Goal: Information Seeking & Learning: Learn about a topic

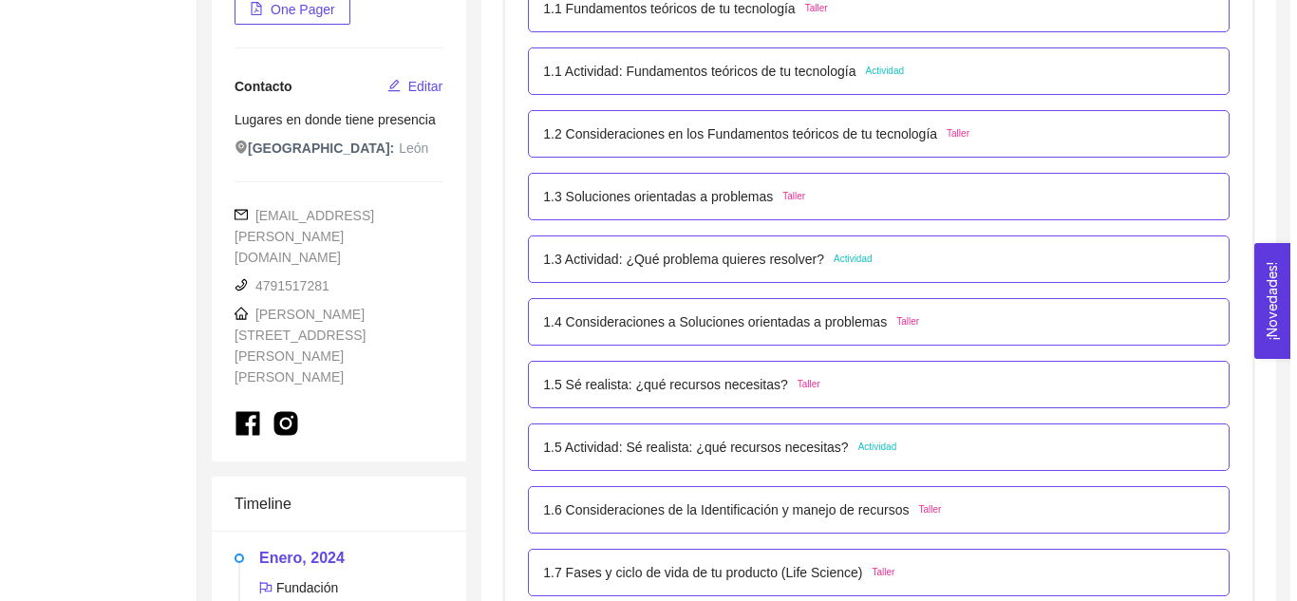
scroll to position [444, 0]
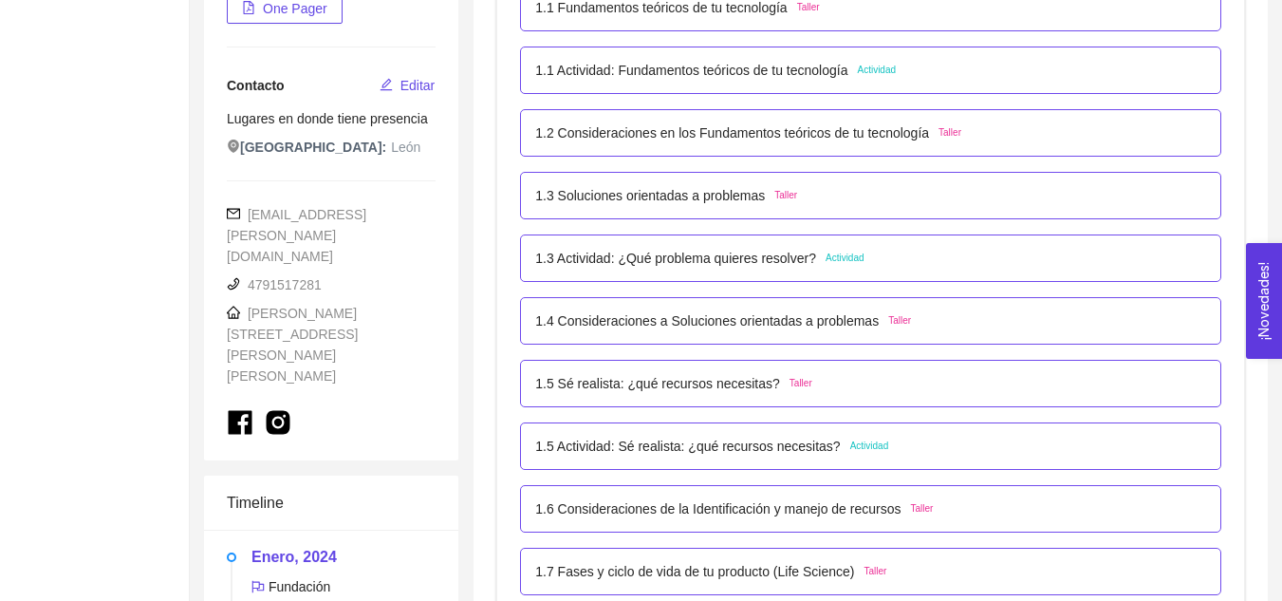
click at [732, 449] on p "1.5 Actividad: Sé realista: ¿qué recursos necesitas?" at bounding box center [687, 446] width 305 height 21
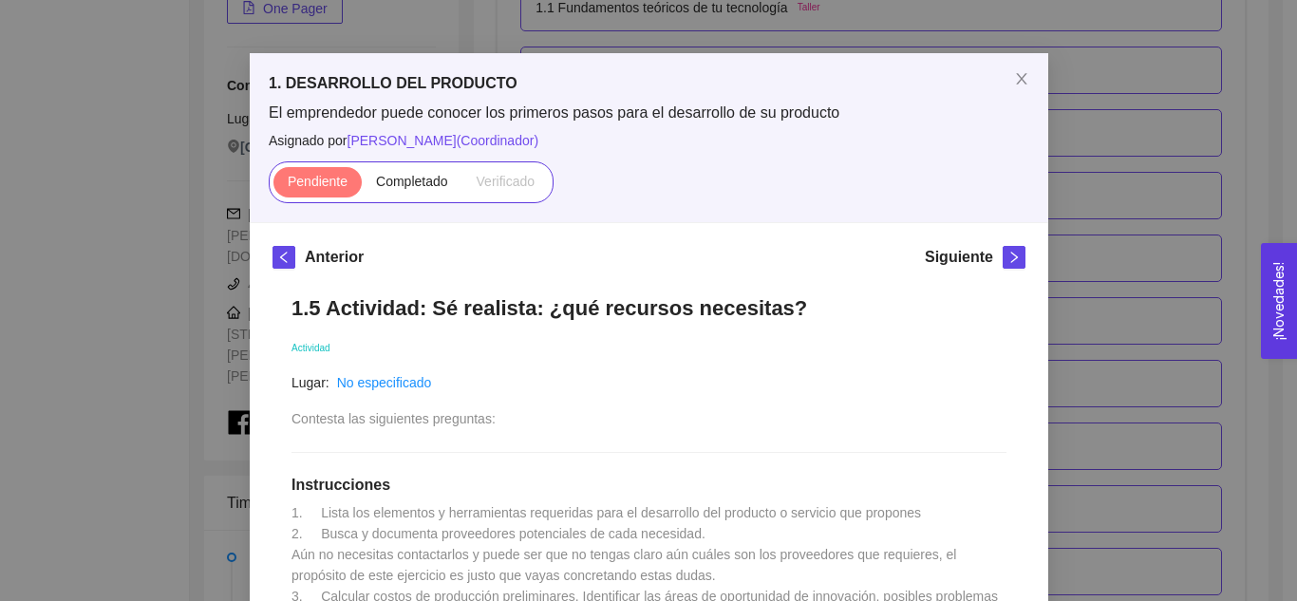
scroll to position [166, 0]
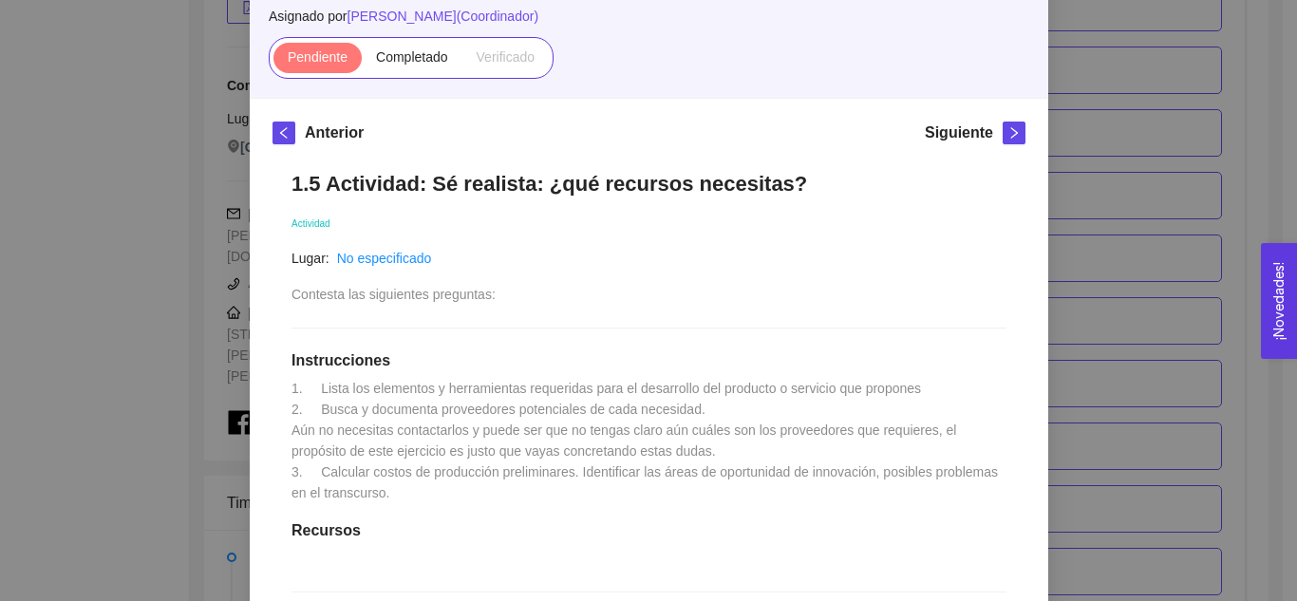
drag, startPoint x: 420, startPoint y: 184, endPoint x: 759, endPoint y: 186, distance: 338.9
click at [759, 186] on div "1. DESARROLLO DEL PRODUCTO El emprendedor puede conocer los primeros pasos para…" at bounding box center [648, 300] width 1297 height 601
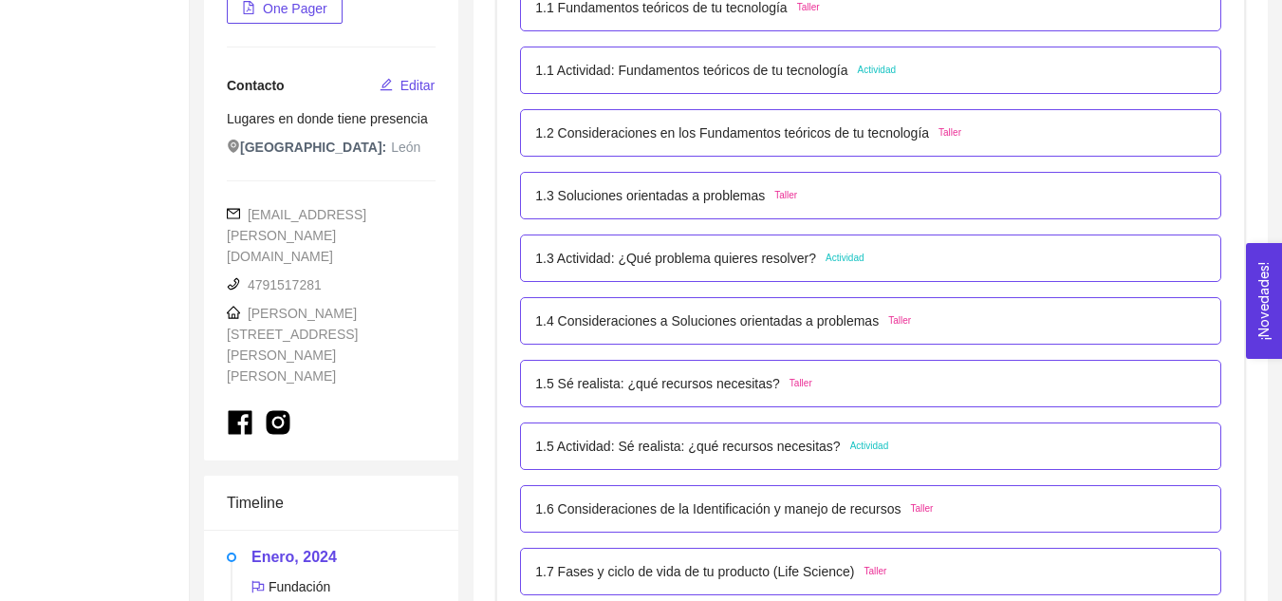
click at [760, 263] on p "1.3 Actividad: ¿Qué problema quieres resolver?" at bounding box center [675, 258] width 281 height 21
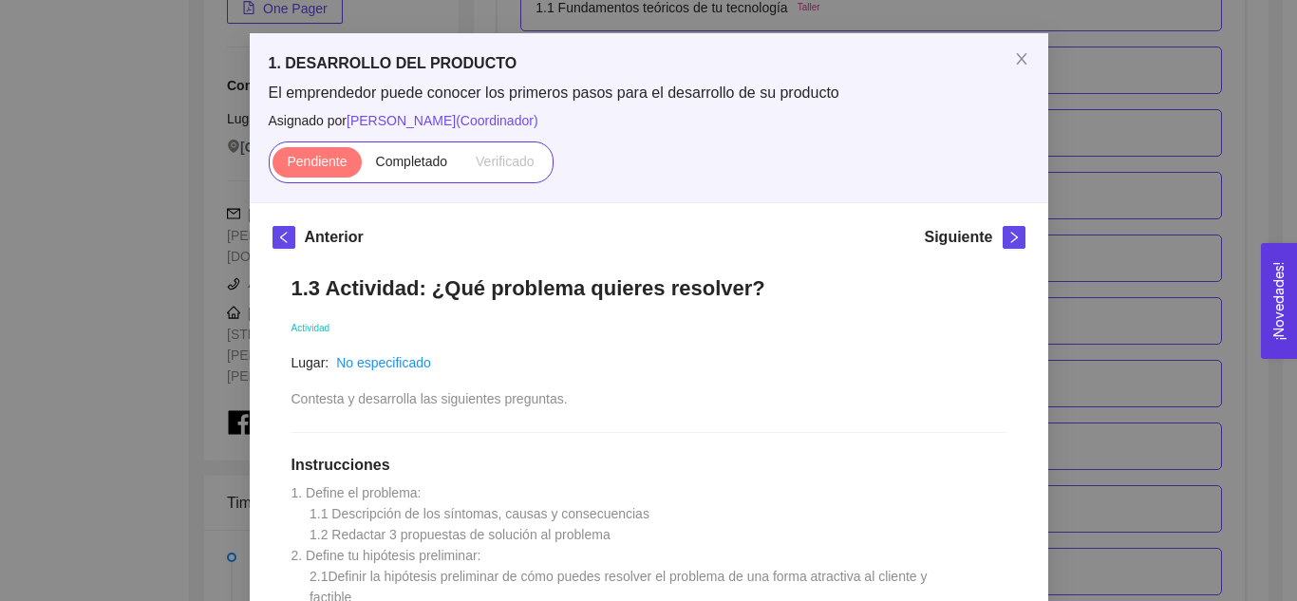
scroll to position [0, 0]
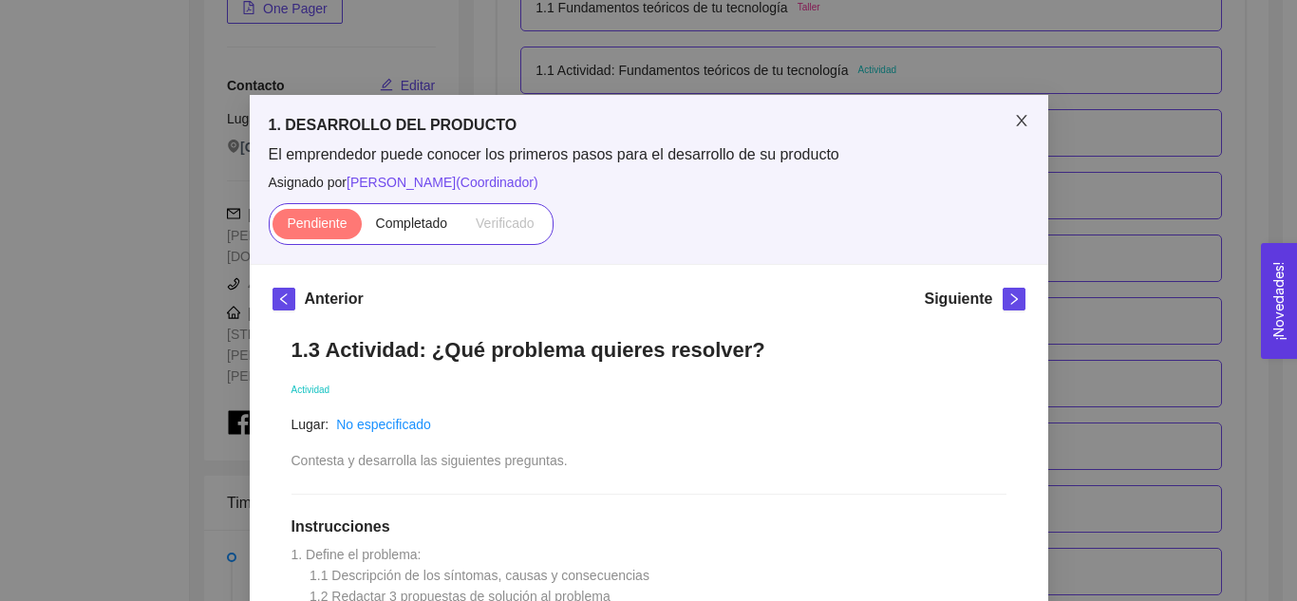
click at [1016, 121] on icon "close" at bounding box center [1021, 120] width 10 height 11
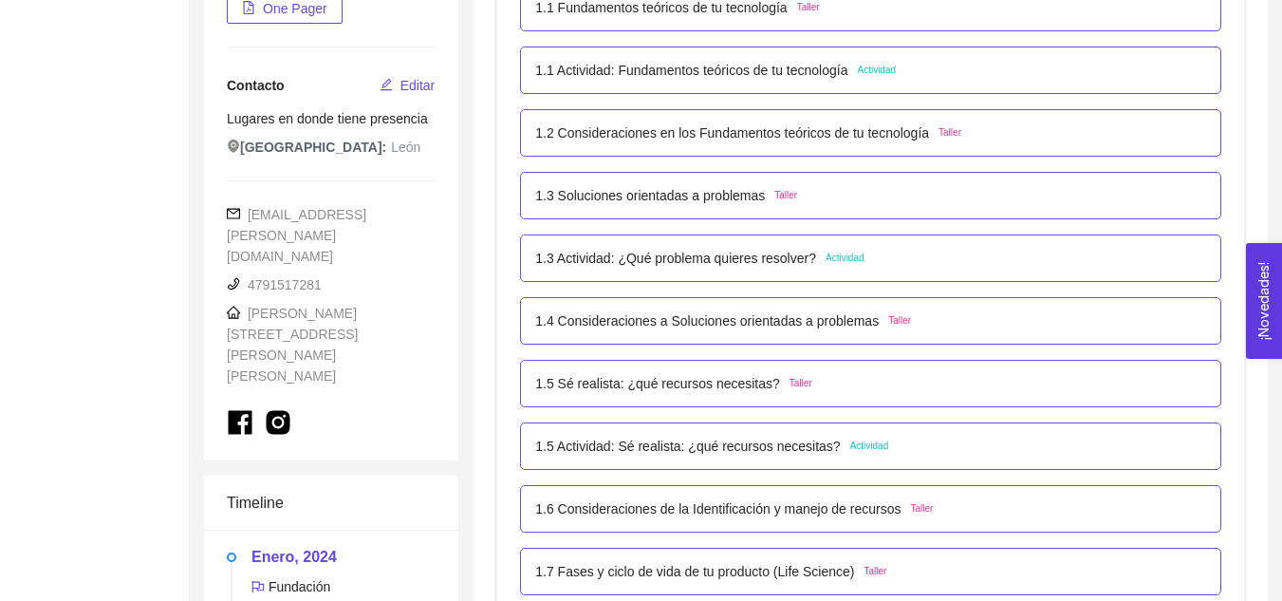
click at [717, 450] on p "1.5 Actividad: Sé realista: ¿qué recursos necesitas?" at bounding box center [687, 446] width 305 height 21
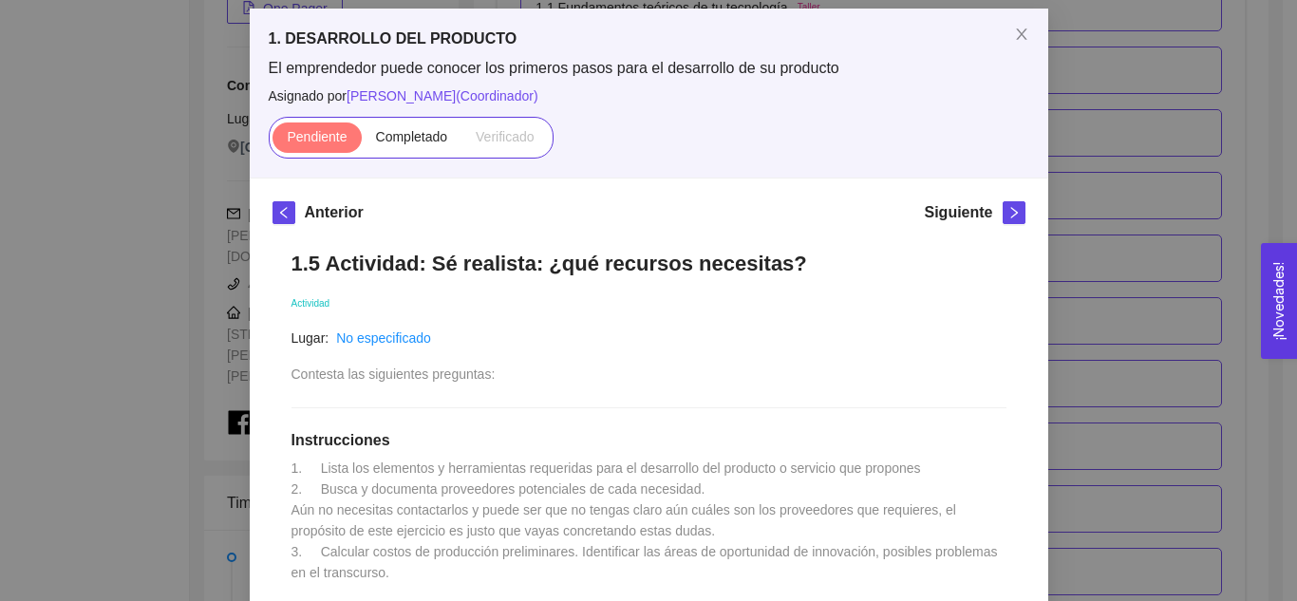
scroll to position [112, 0]
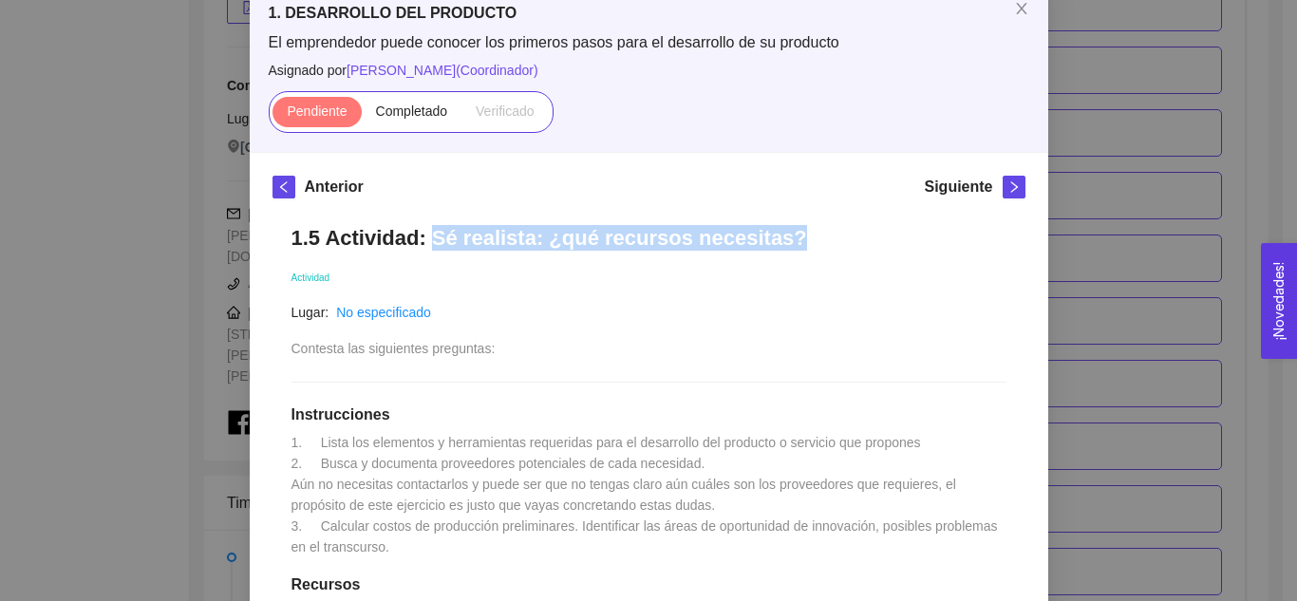
drag, startPoint x: 417, startPoint y: 243, endPoint x: 756, endPoint y: 244, distance: 339.8
click at [756, 244] on h1 "1.5 Actividad: Sé realista: ¿qué recursos necesitas?" at bounding box center [648, 238] width 715 height 26
copy h1 "Sé realista: ¿qué recursos necesitas?"
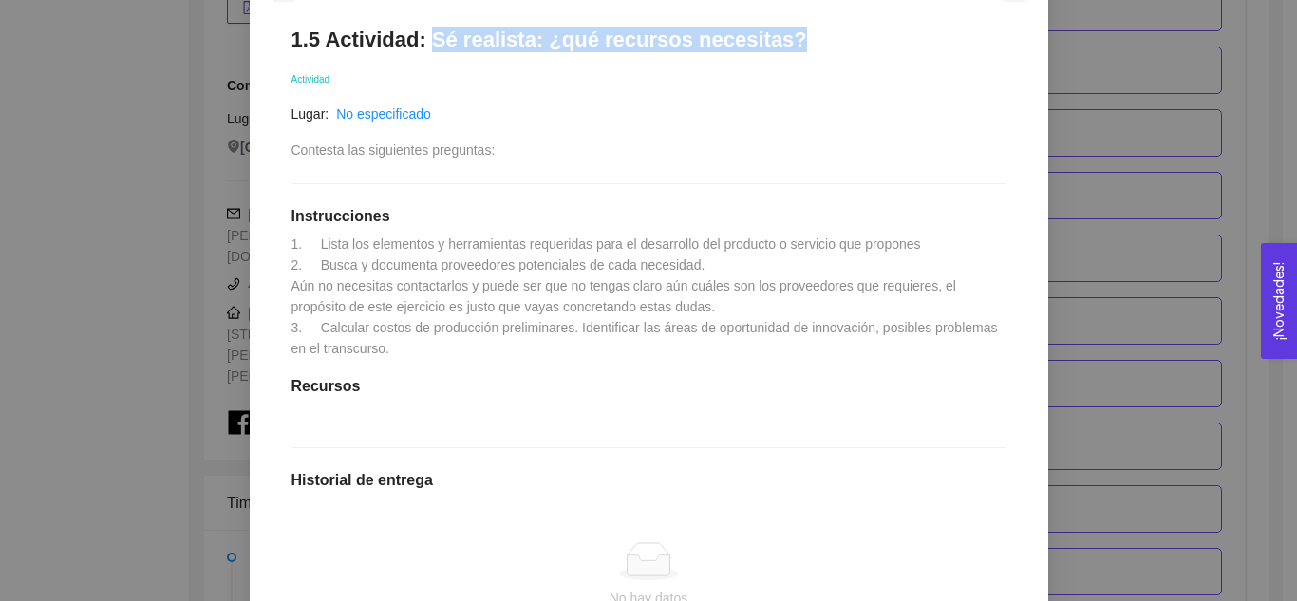
scroll to position [312, 0]
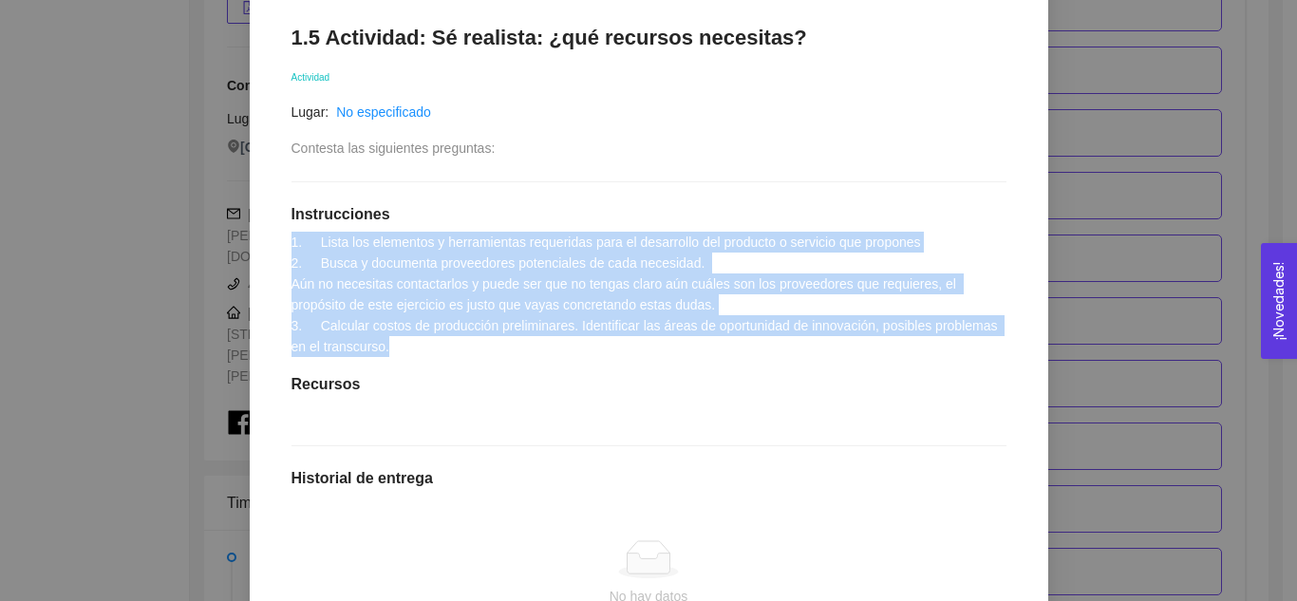
drag, startPoint x: 282, startPoint y: 241, endPoint x: 395, endPoint y: 346, distance: 154.5
click at [395, 346] on div "1.5 Actividad: Sé realista: ¿qué recursos necesitas? Actividad Lugar: No especi…" at bounding box center [648, 403] width 753 height 794
copy span "1. Lista los elementos y herramientas requeridas para el desarrollo del product…"
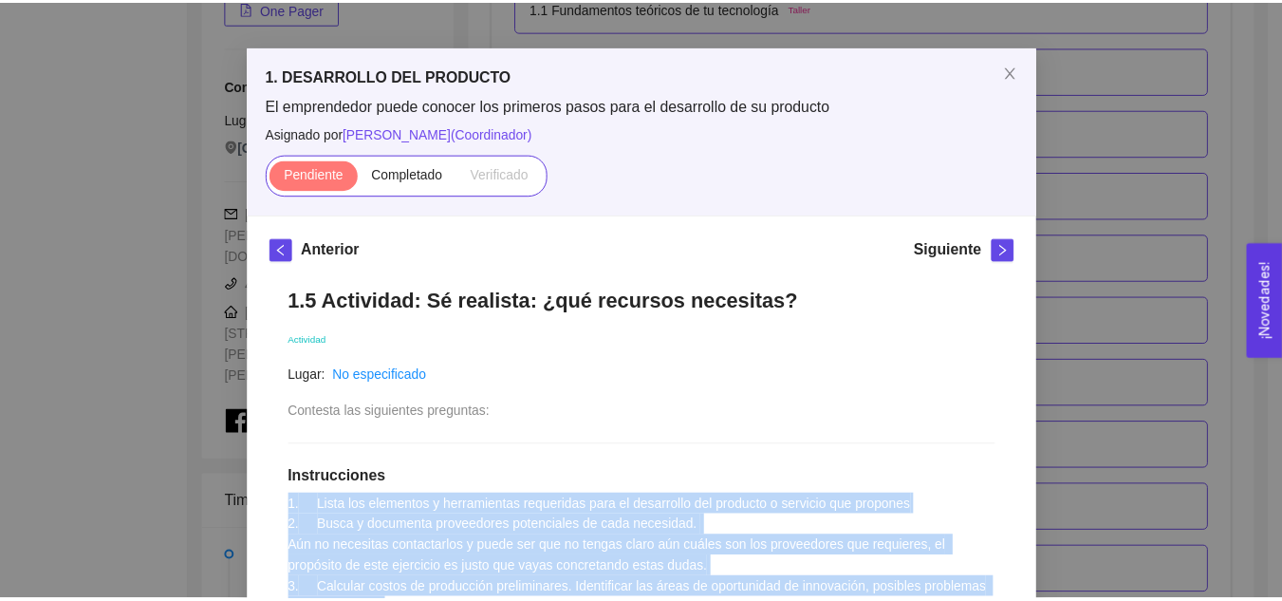
scroll to position [47, 0]
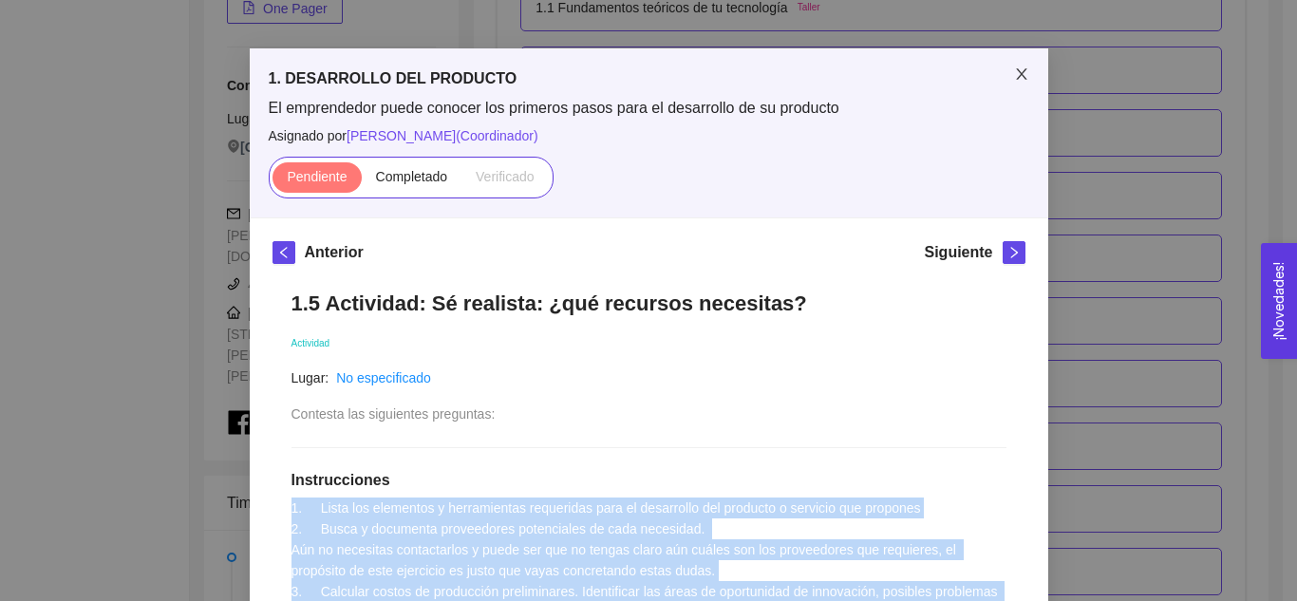
click at [1014, 75] on icon "close" at bounding box center [1021, 73] width 15 height 15
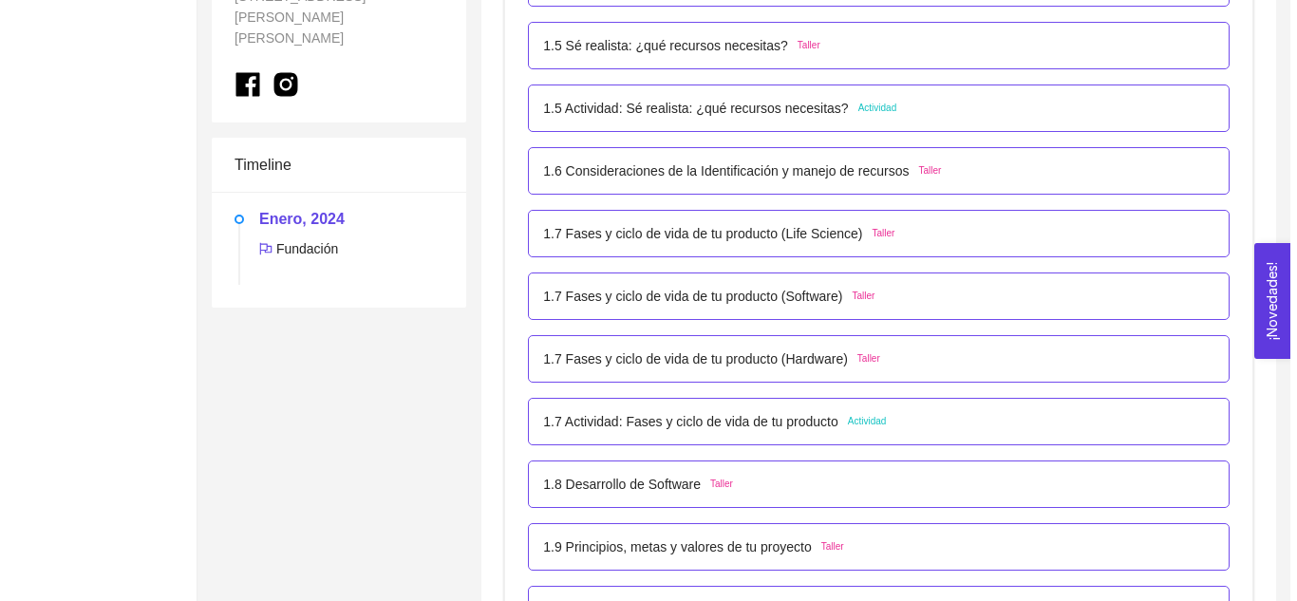
scroll to position [783, 0]
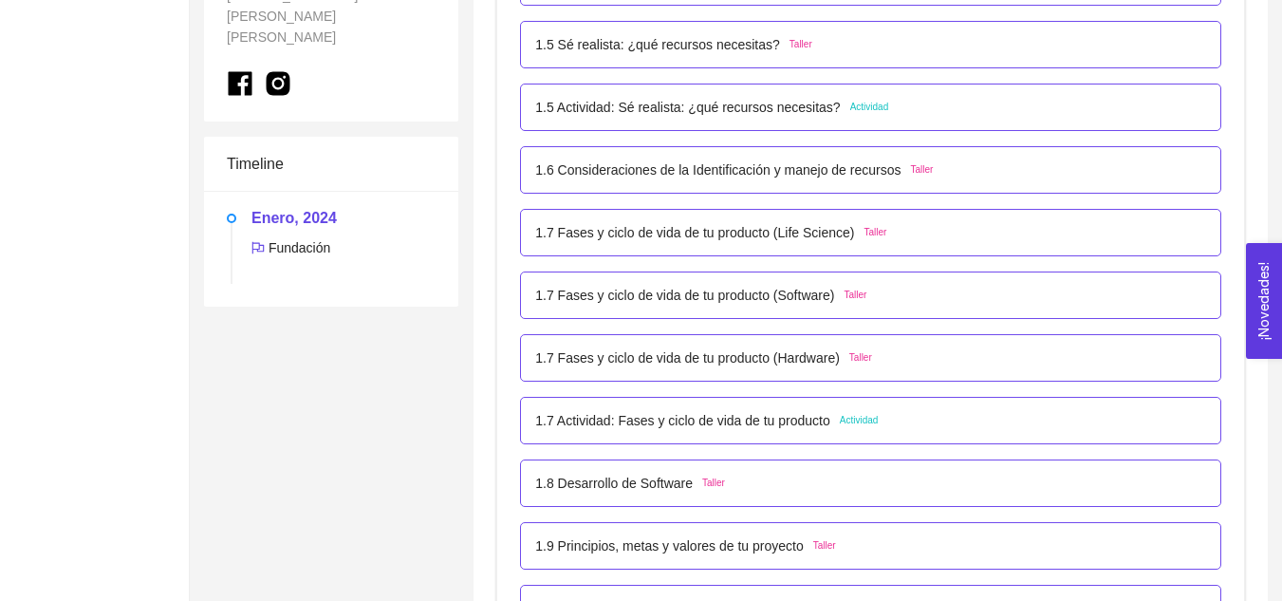
click at [751, 424] on p "1.7 Actividad: Fases y ciclo de vida de tu producto" at bounding box center [682, 420] width 295 height 21
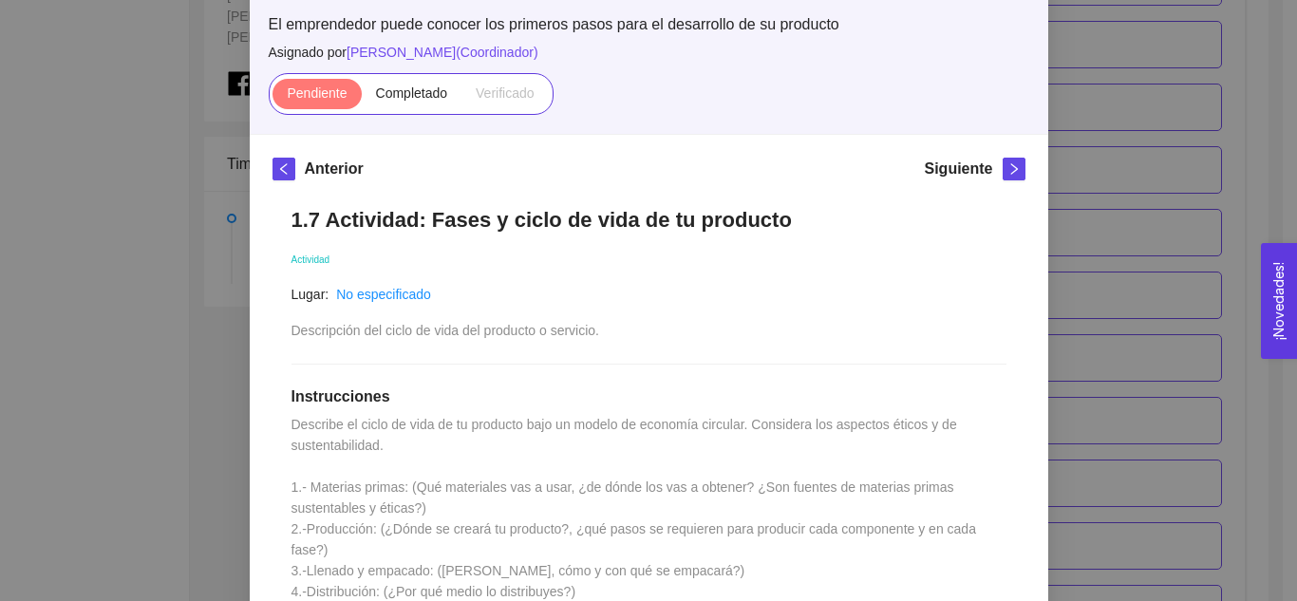
scroll to position [137, 0]
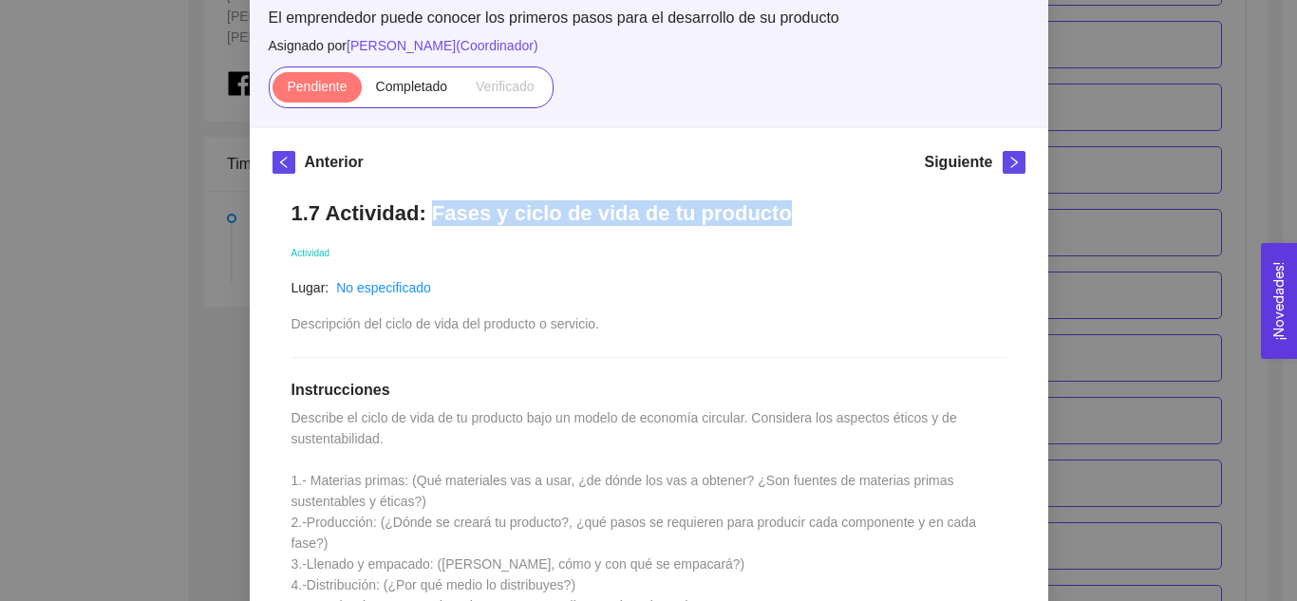
drag, startPoint x: 418, startPoint y: 218, endPoint x: 765, endPoint y: 217, distance: 347.4
click at [765, 217] on h1 "1.7 Actividad: Fases y ciclo de vida de tu producto" at bounding box center [648, 213] width 715 height 26
copy h1 "Fases y ciclo de vida de tu producto"
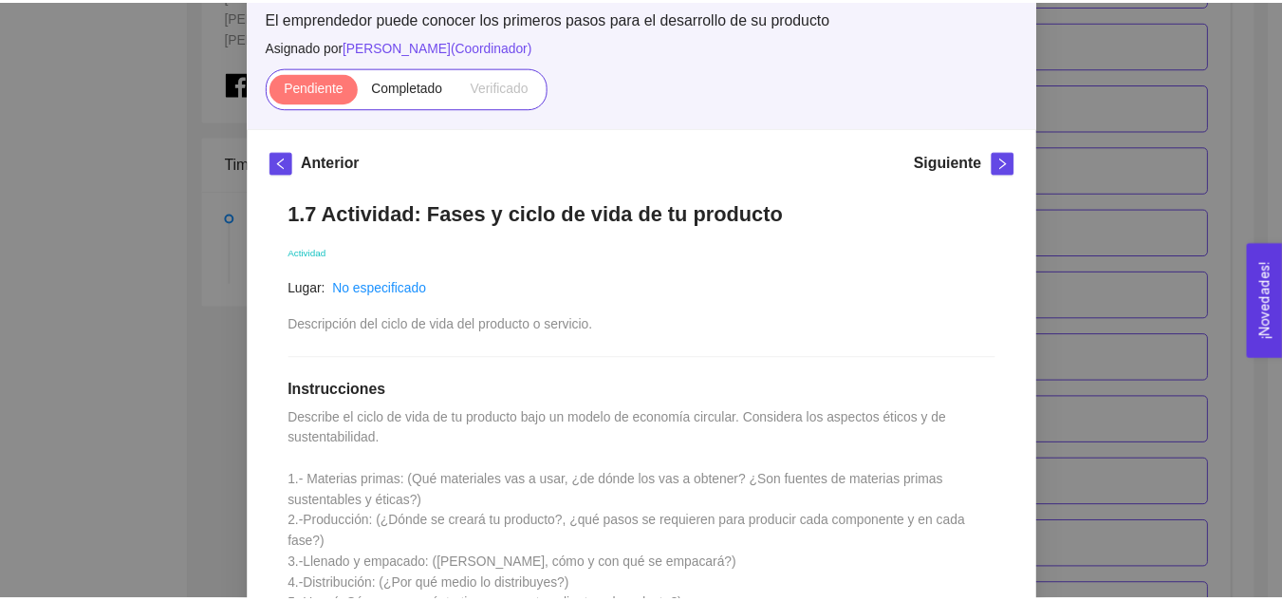
scroll to position [0, 0]
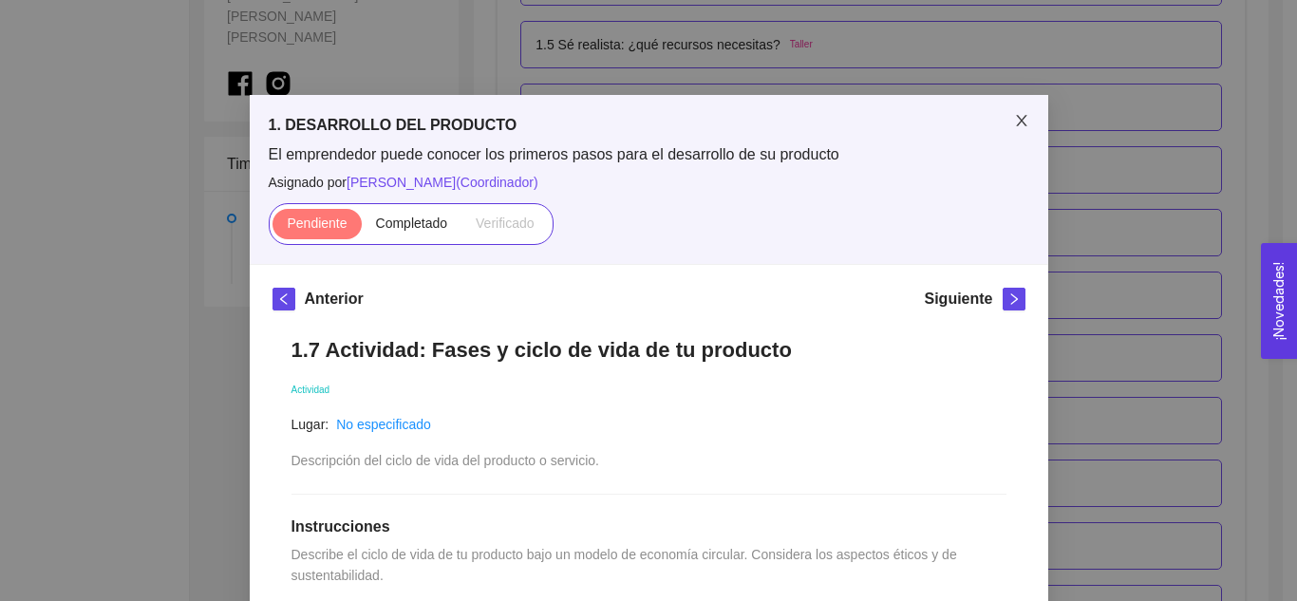
click at [1014, 120] on icon "close" at bounding box center [1021, 120] width 15 height 15
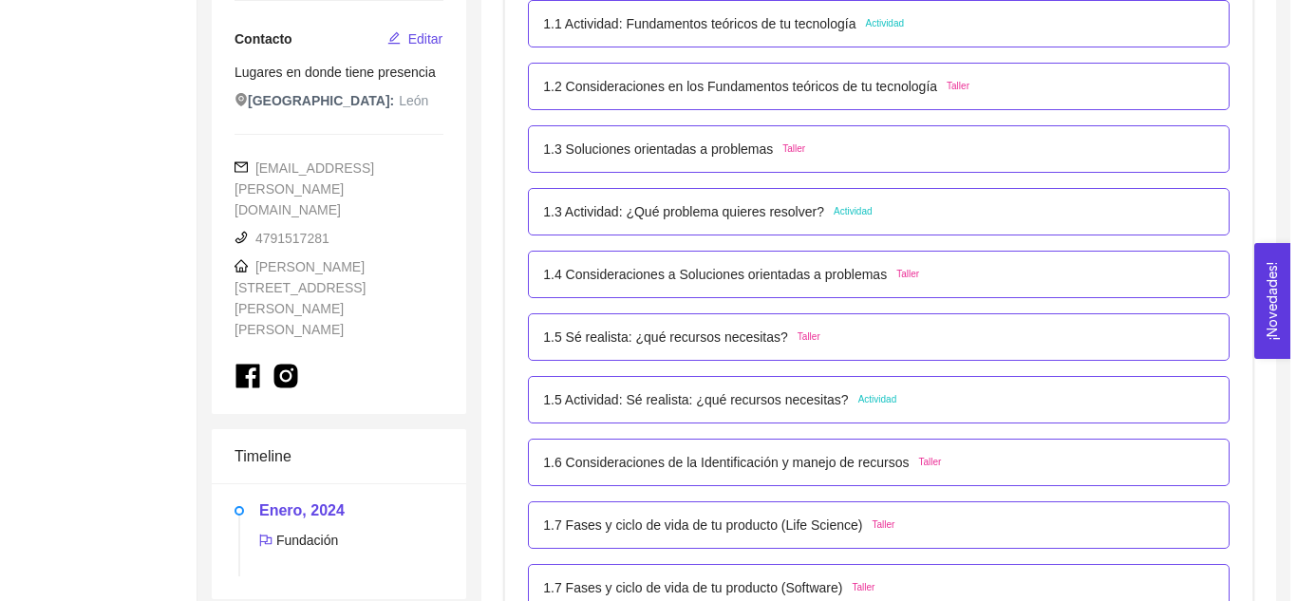
scroll to position [468, 0]
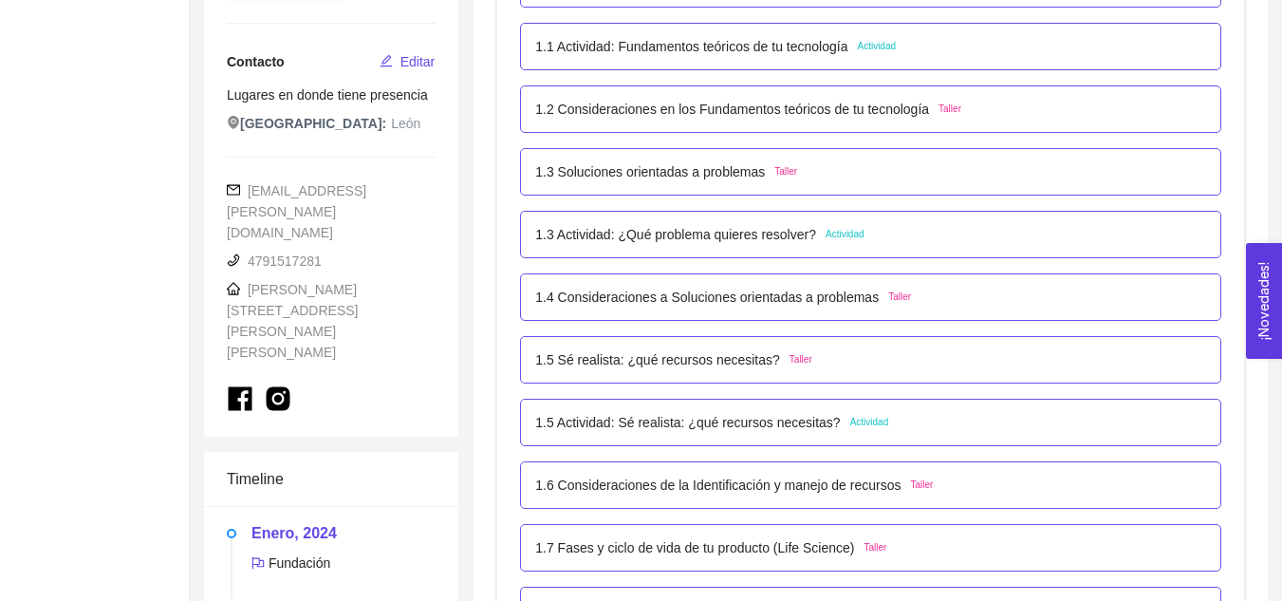
click at [737, 234] on p "1.3 Actividad: ¿Qué problema quieres resolver?" at bounding box center [675, 234] width 281 height 21
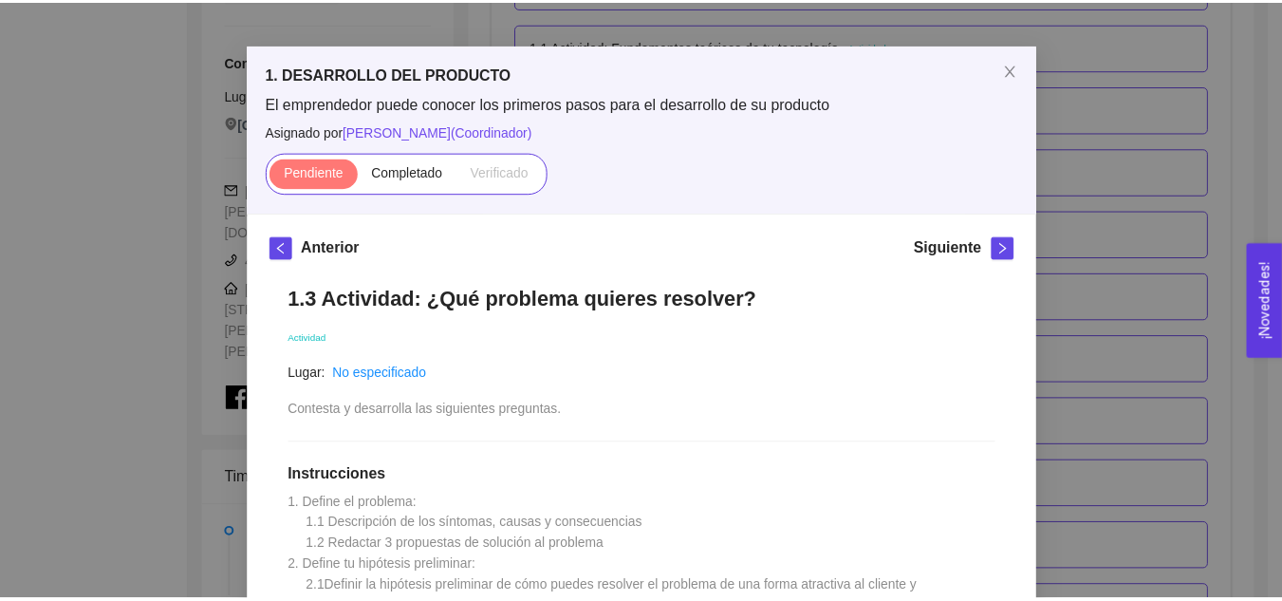
scroll to position [50, 0]
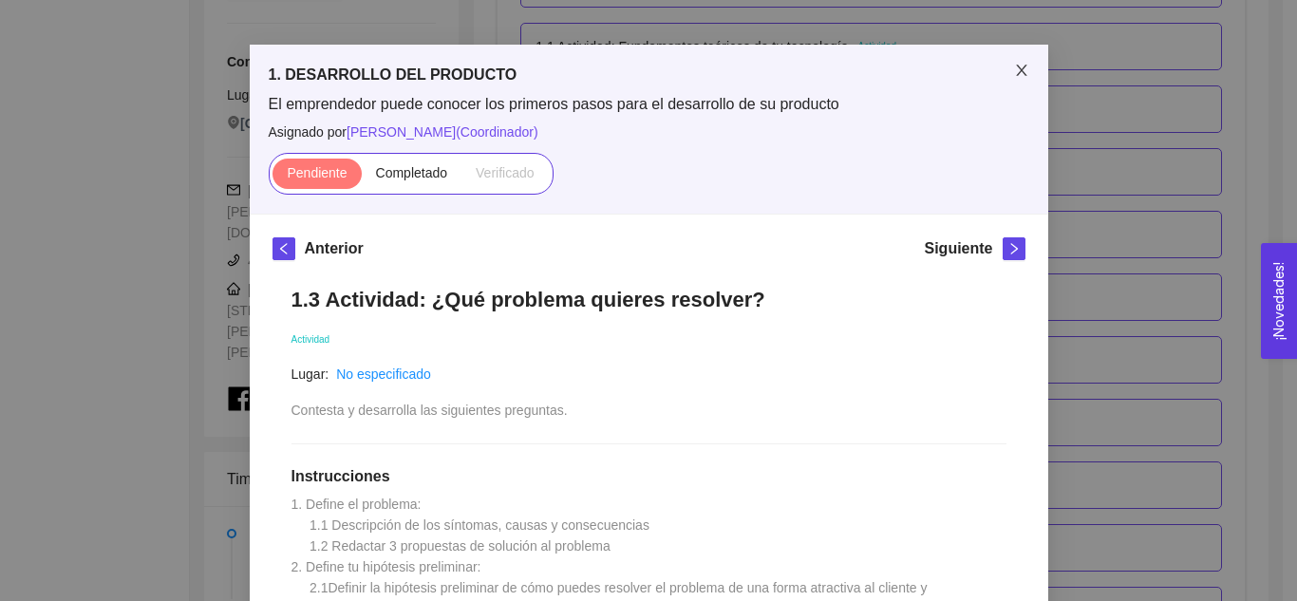
click at [1014, 73] on icon "close" at bounding box center [1021, 70] width 15 height 15
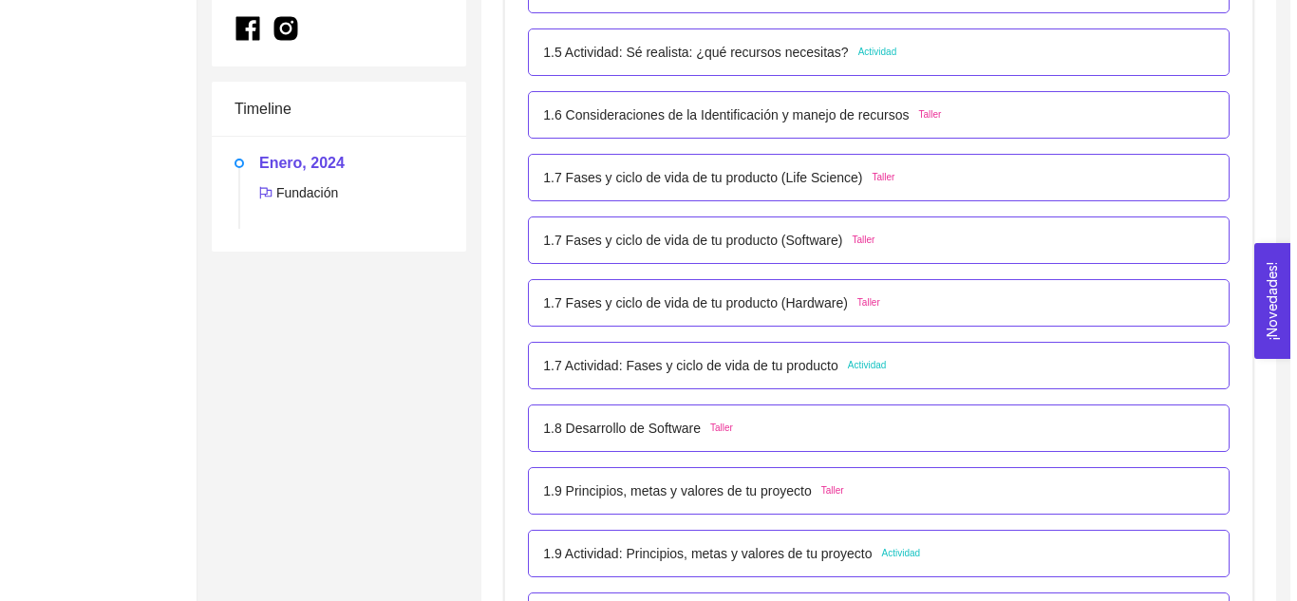
scroll to position [836, 0]
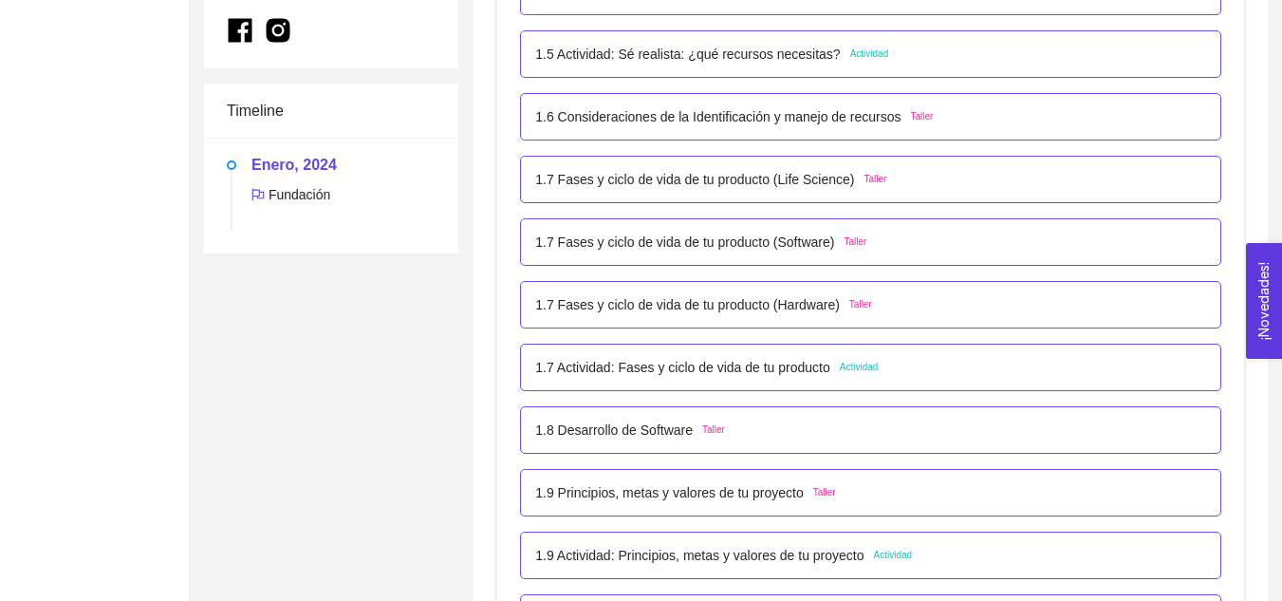
click at [744, 366] on p "1.7 Actividad: Fases y ciclo de vida de tu producto" at bounding box center [682, 367] width 295 height 21
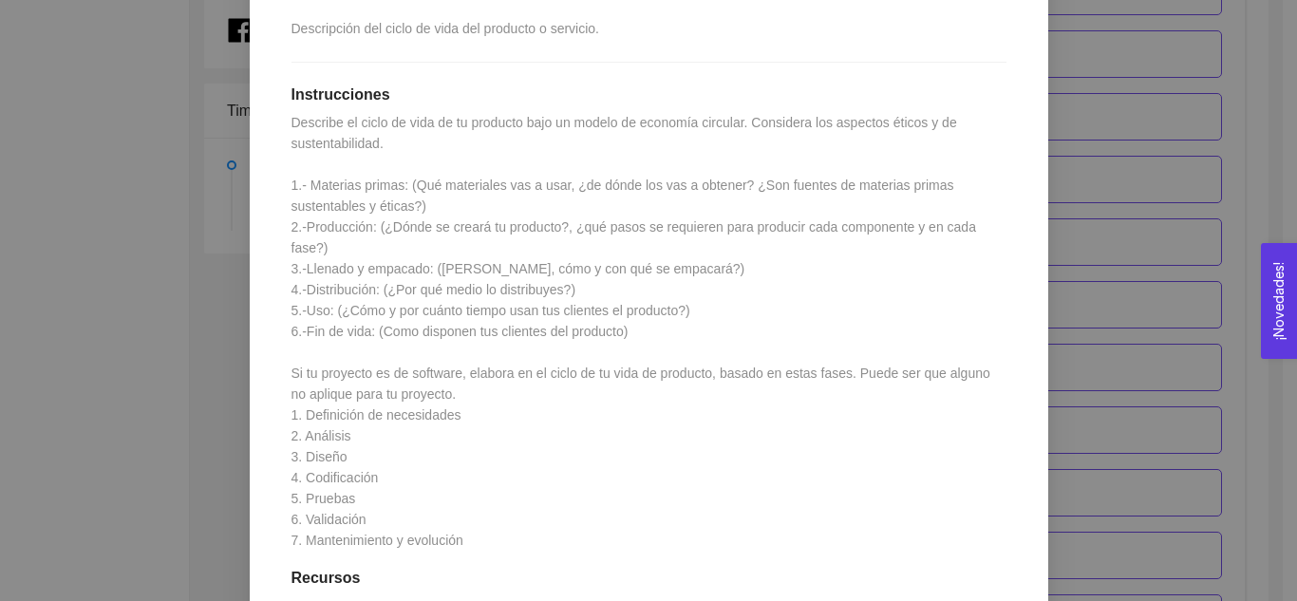
scroll to position [435, 0]
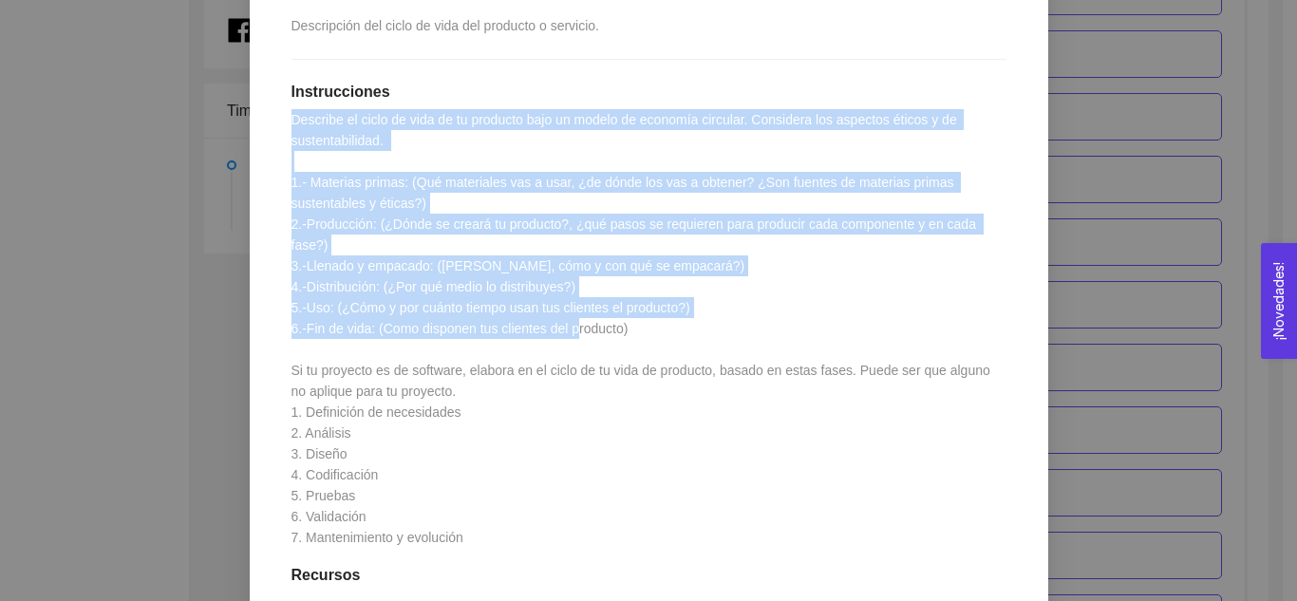
drag, startPoint x: 282, startPoint y: 116, endPoint x: 641, endPoint y: 304, distance: 405.0
click at [641, 304] on div "1.7 Actividad: Fases y ciclo de vida de tu producto Actividad Lugar: No especif…" at bounding box center [648, 437] width 753 height 1108
copy span "Describe el ciclo de vida de tu producto bajo un modelo de economía circular. C…"
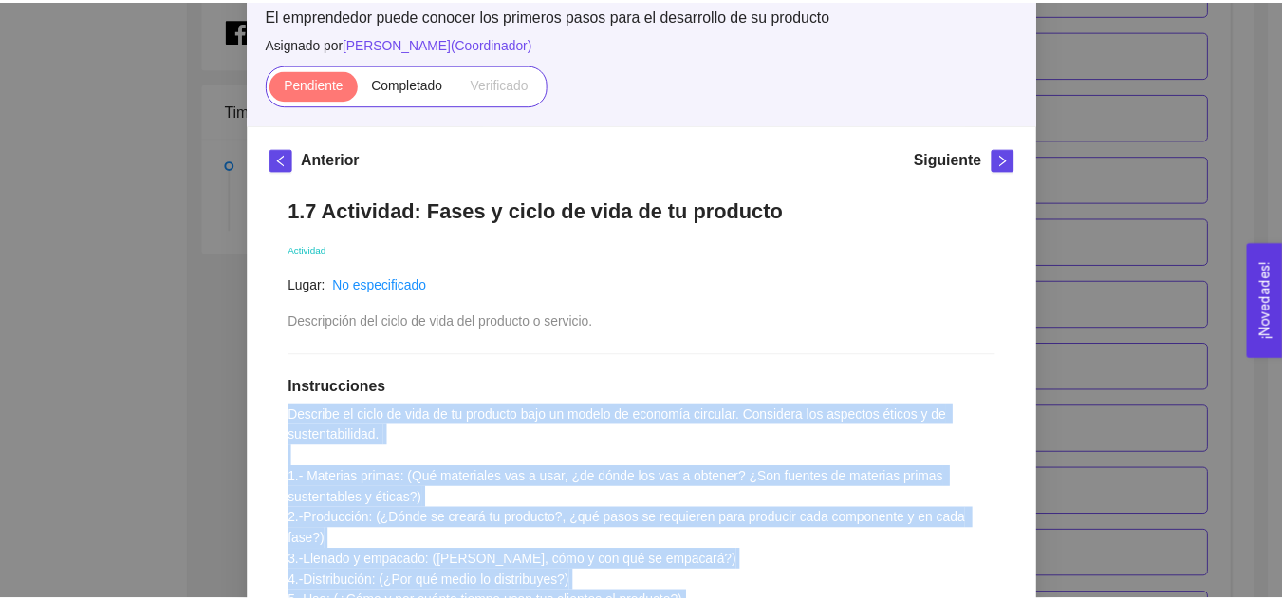
scroll to position [0, 0]
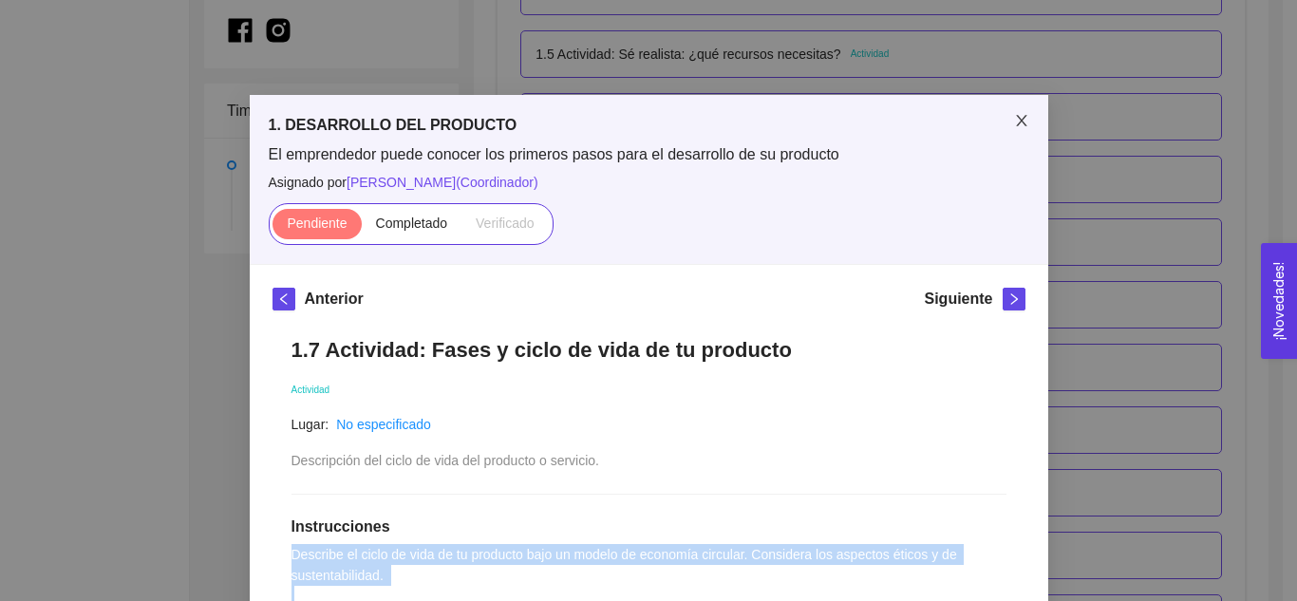
click at [1014, 118] on icon "close" at bounding box center [1021, 120] width 15 height 15
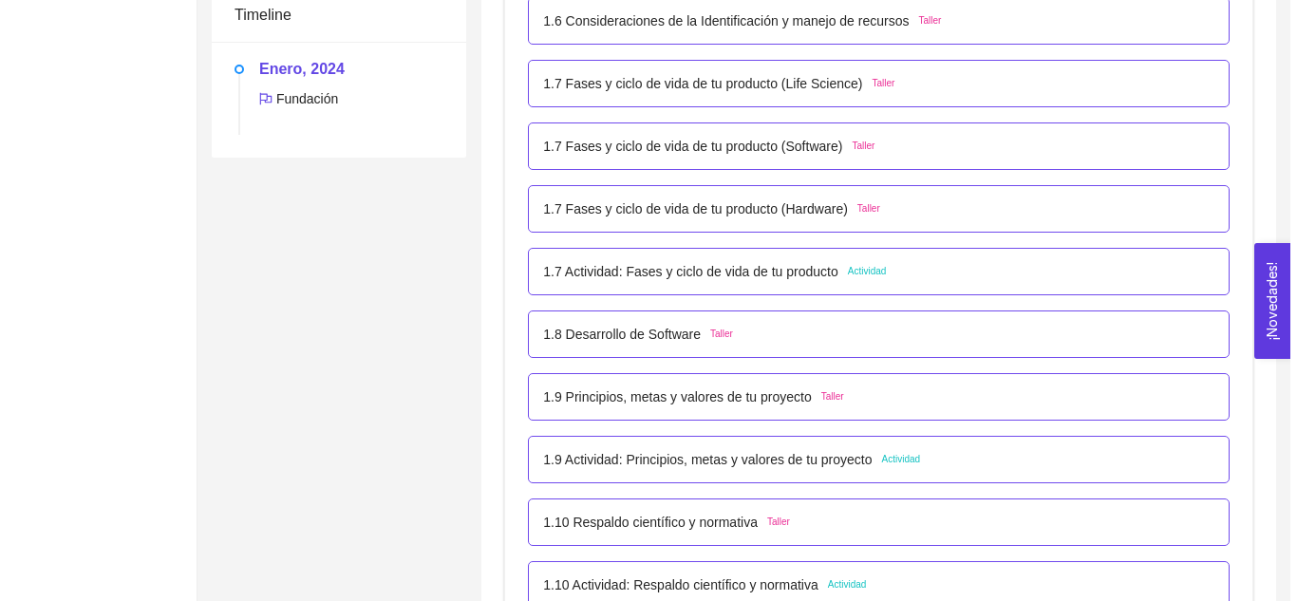
scroll to position [933, 0]
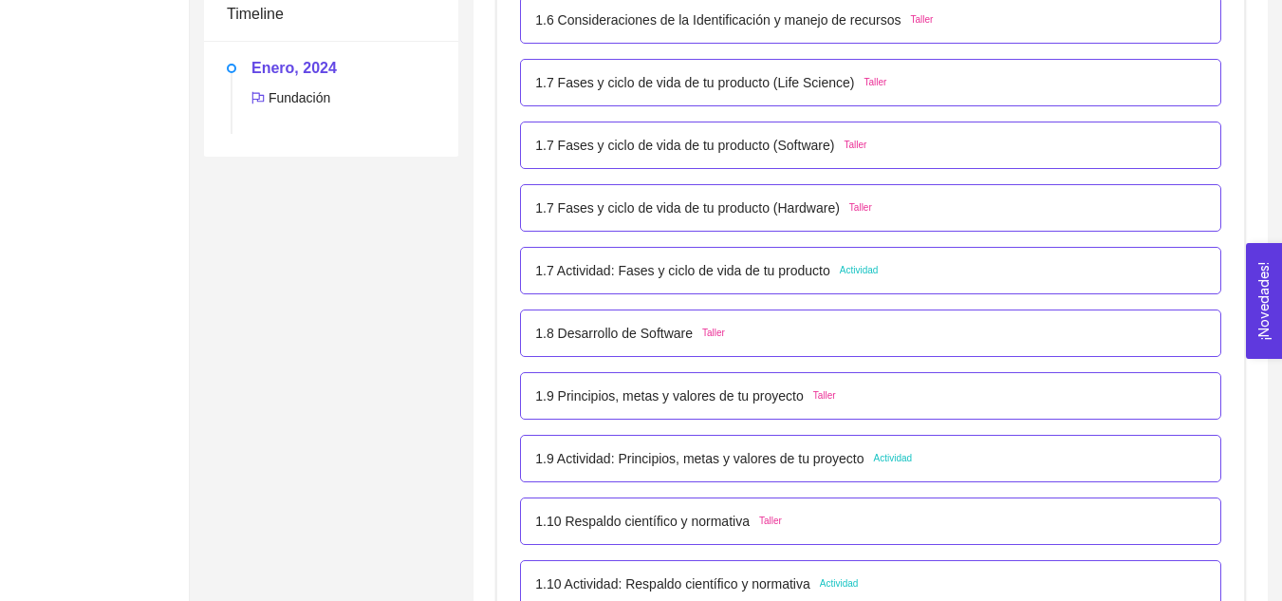
click at [767, 453] on p "1.9 Actividad: Principios, metas y valores de tu proyecto" at bounding box center [699, 458] width 328 height 21
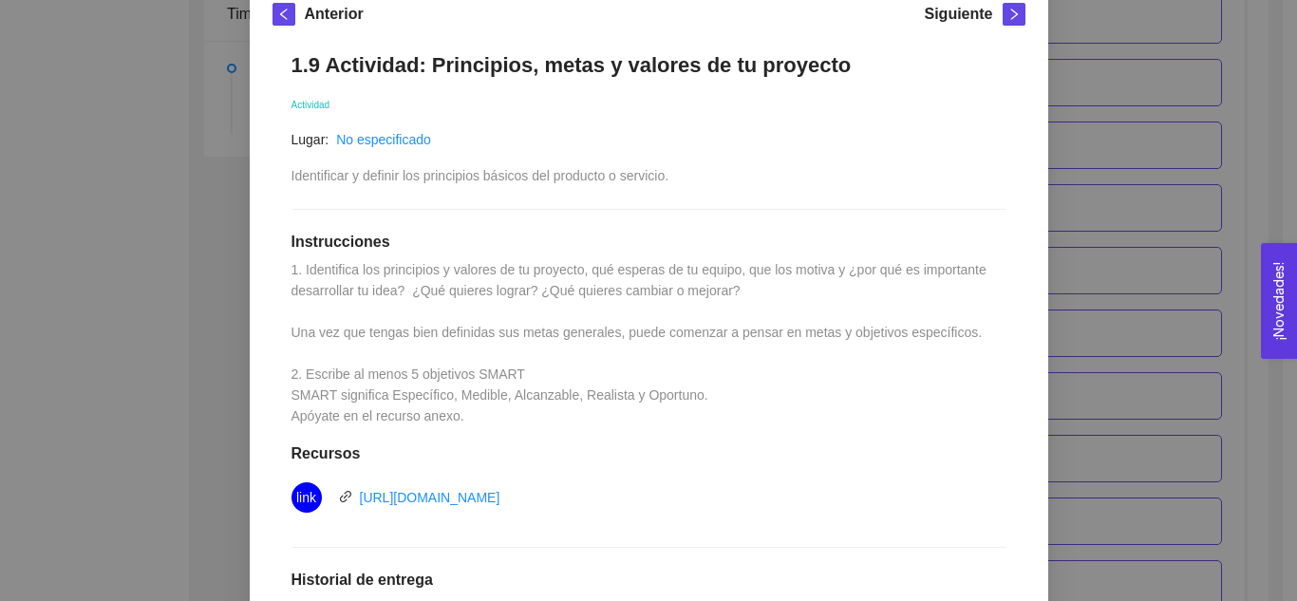
scroll to position [281, 0]
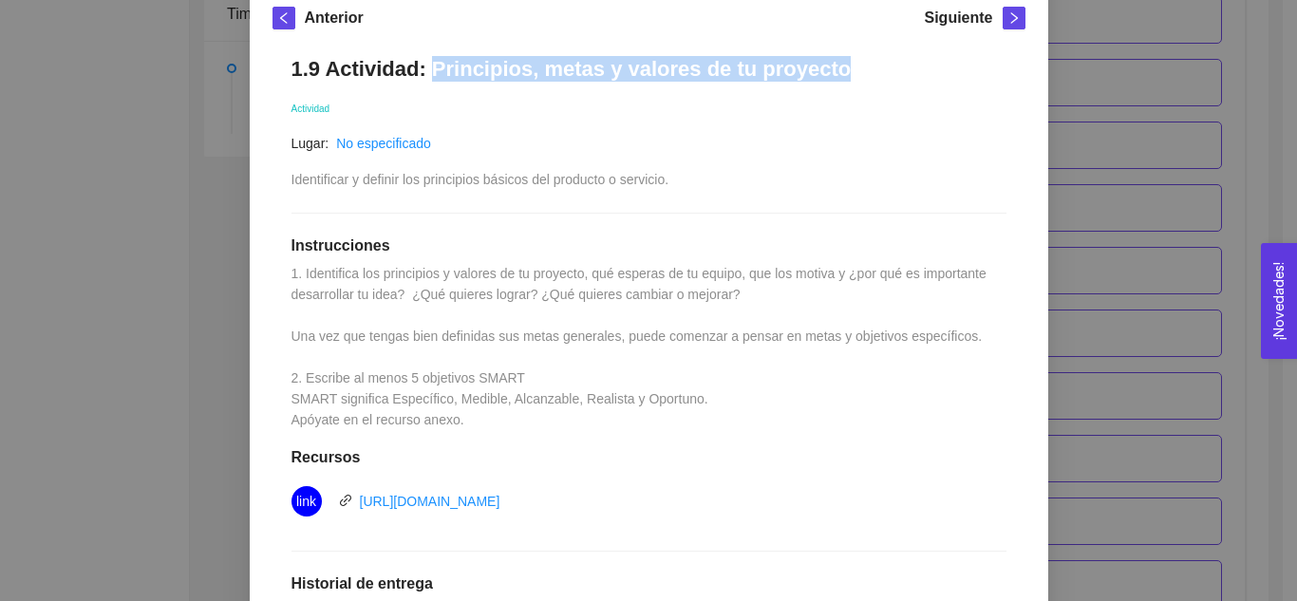
drag, startPoint x: 415, startPoint y: 67, endPoint x: 834, endPoint y: 62, distance: 419.6
click at [834, 62] on h1 "1.9 Actividad: Principios, metas y valores de tu proyecto" at bounding box center [648, 69] width 715 height 26
copy h1 "Principios, metas y valores de tu proyecto"
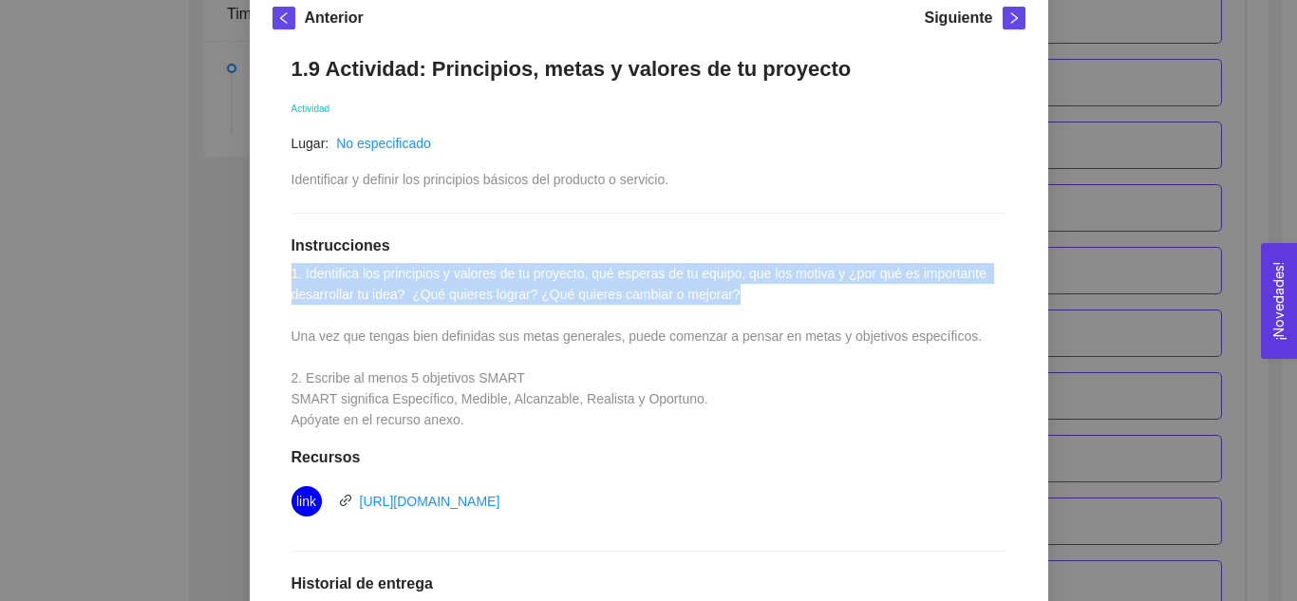
drag, startPoint x: 727, startPoint y: 295, endPoint x: 282, endPoint y: 277, distance: 445.5
click at [282, 277] on div "1.9 Actividad: Principios, metas y valores de tu proyecto Actividad Lugar: No e…" at bounding box center [648, 471] width 753 height 868
copy span "1. Identifica los principios y valores de tu proyecto, qué esperas de tu equipo…"
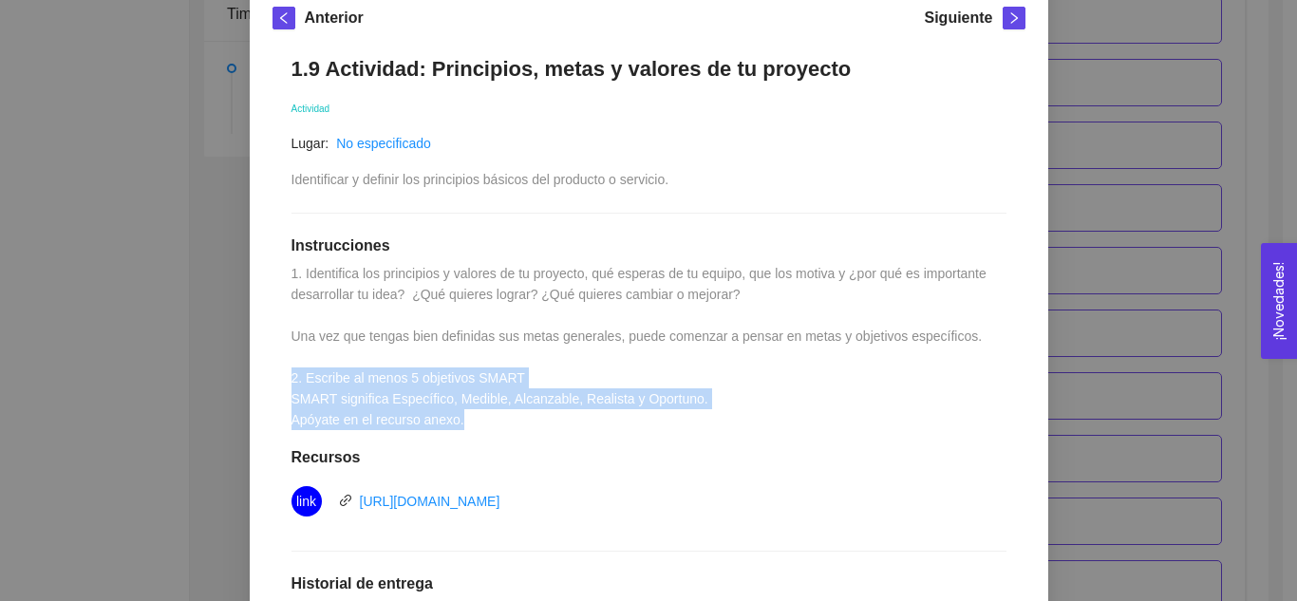
drag, startPoint x: 460, startPoint y: 427, endPoint x: 269, endPoint y: 373, distance: 199.2
click at [272, 373] on div "1.9 Actividad: Principios, metas y valores de tu proyecto Actividad Lugar: No e…" at bounding box center [648, 471] width 753 height 868
copy span "2. Escribe al menos 5 objetivos SMART SMART significa Específico, Medible, Alca…"
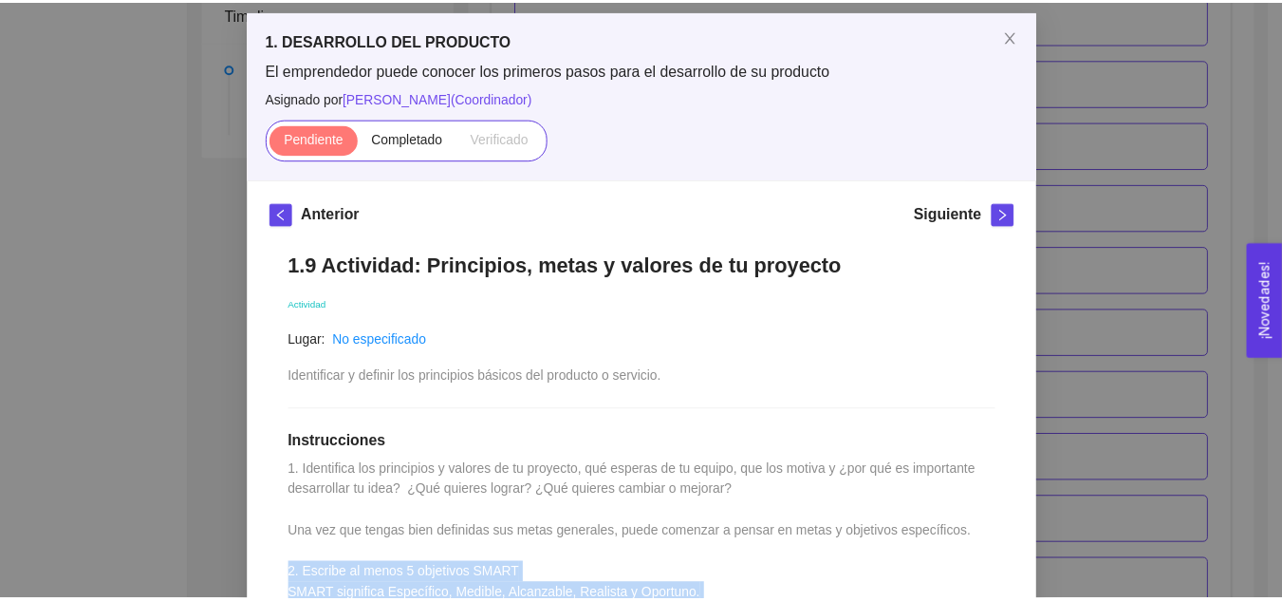
scroll to position [83, 0]
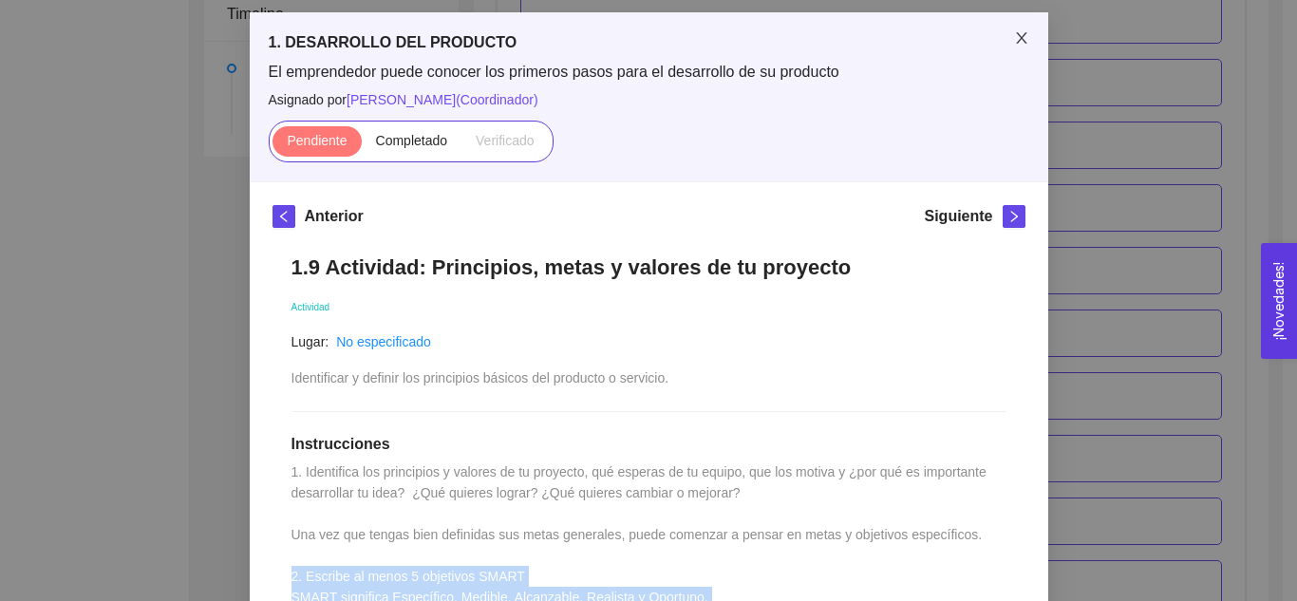
click at [1019, 38] on icon "close" at bounding box center [1021, 37] width 15 height 15
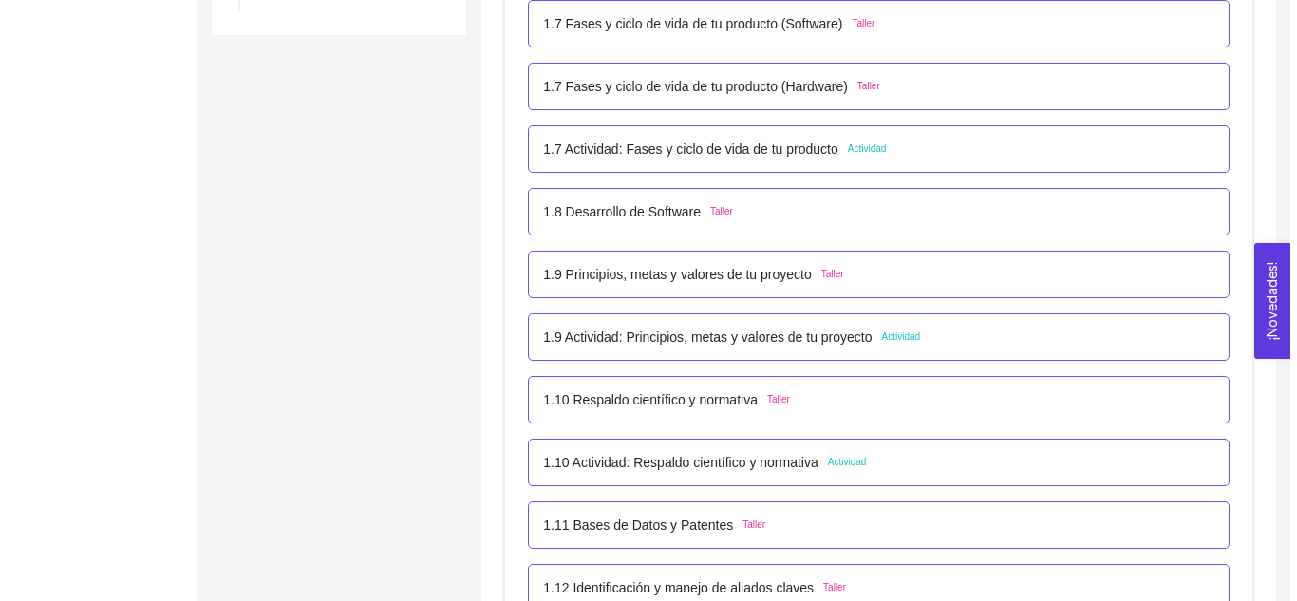
scroll to position [1069, 0]
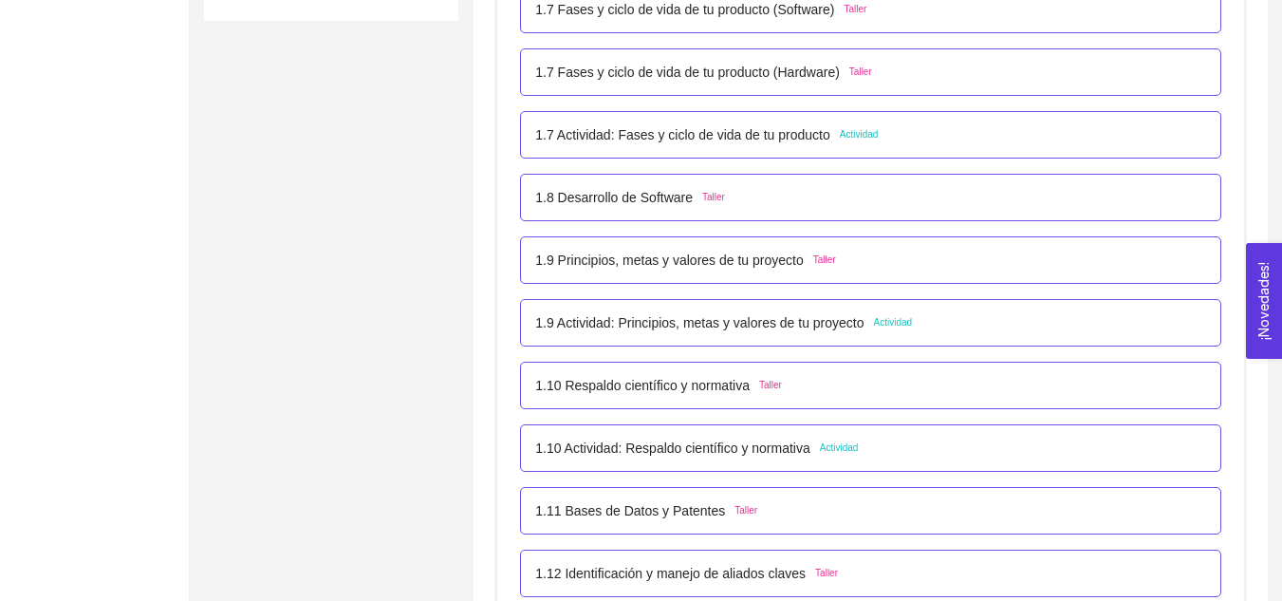
click at [700, 450] on p "1.10 Actividad: Respaldo científico y normativa" at bounding box center [672, 448] width 275 height 21
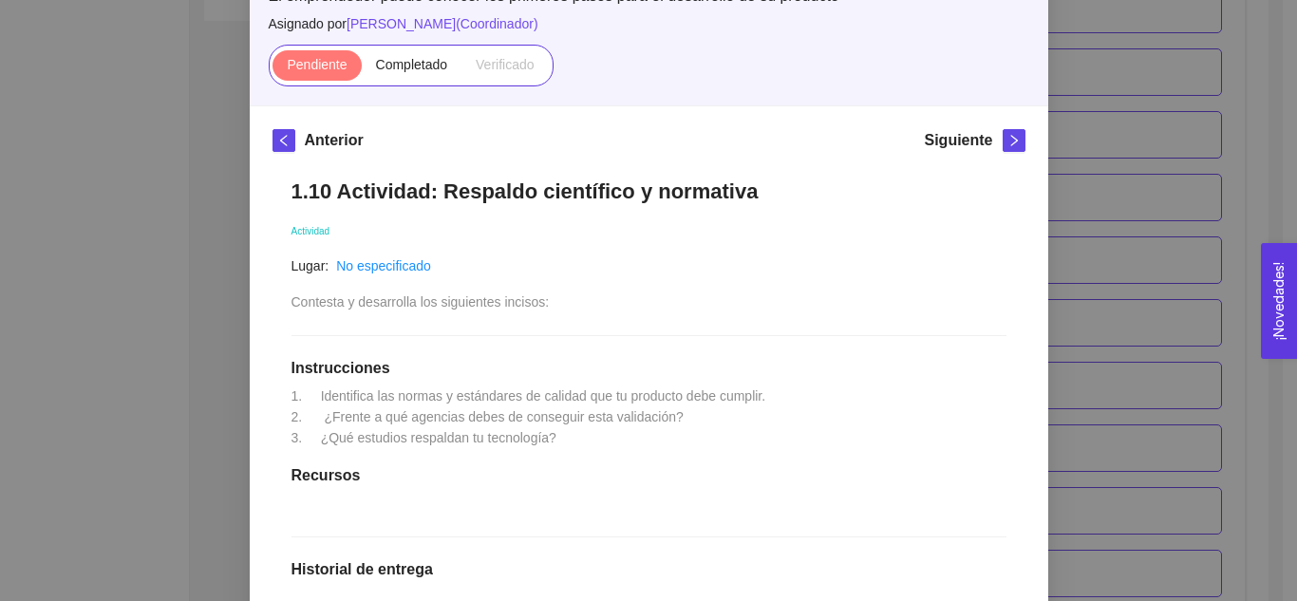
scroll to position [159, 0]
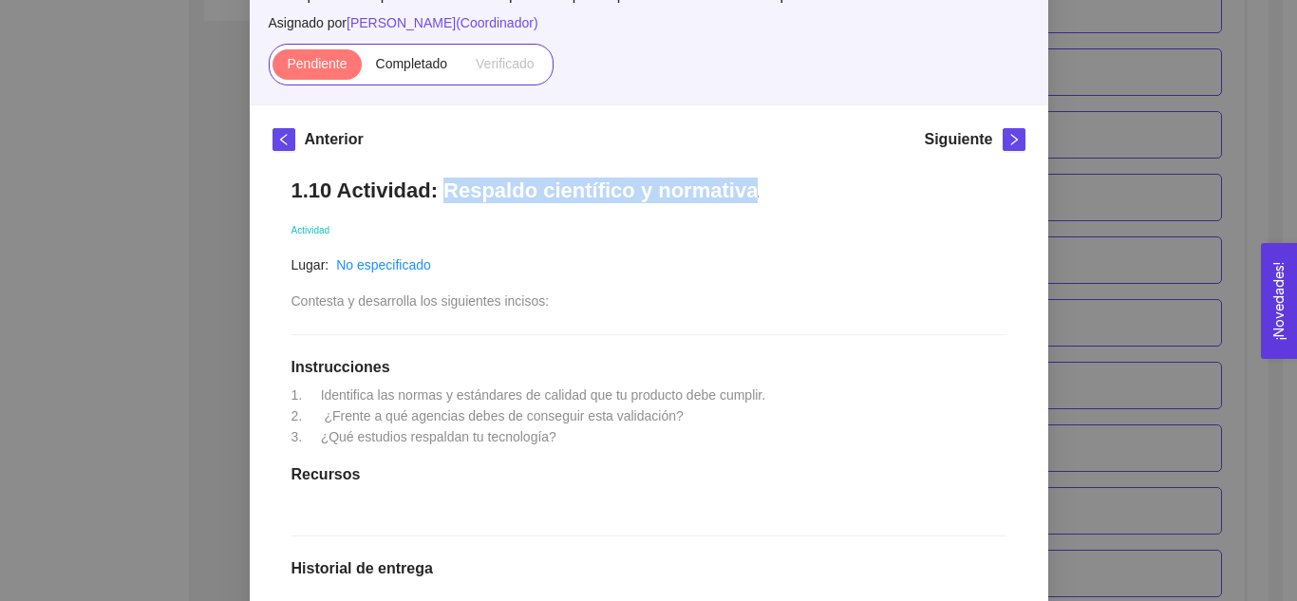
drag, startPoint x: 434, startPoint y: 194, endPoint x: 735, endPoint y: 190, distance: 300.9
click at [735, 190] on h1 "1.10 Actividad: Respaldo científico y normativa" at bounding box center [648, 190] width 715 height 26
copy h1 "Respaldo científico y normativa"
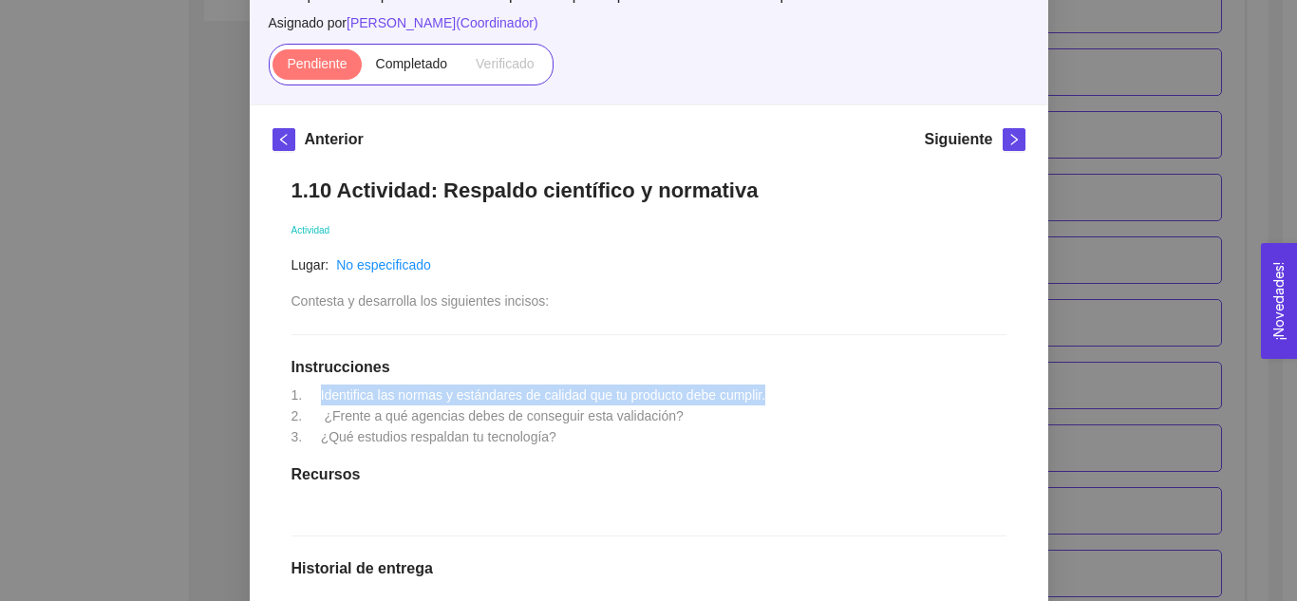
drag, startPoint x: 310, startPoint y: 393, endPoint x: 766, endPoint y: 395, distance: 455.6
click at [766, 395] on div "1.10 Actividad: Respaldo científico y normativa Actividad Lugar: No especificad…" at bounding box center [648, 525] width 753 height 732
drag, startPoint x: 753, startPoint y: 393, endPoint x: 253, endPoint y: 377, distance: 499.5
click at [253, 377] on div "Anterior Siguiente 1.10 Actividad: Respaldo científico y normativa Actividad Lu…" at bounding box center [649, 509] width 798 height 808
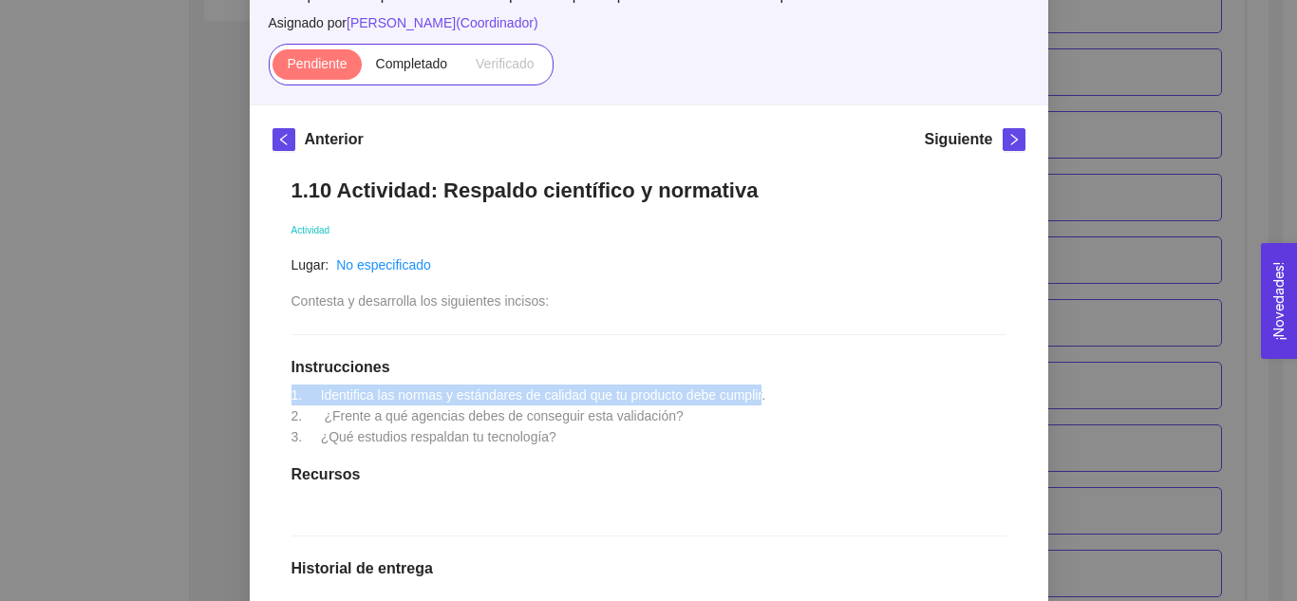
copy span "1. Identifica las normas y estándares de calidad que tu producto debe cumplir"
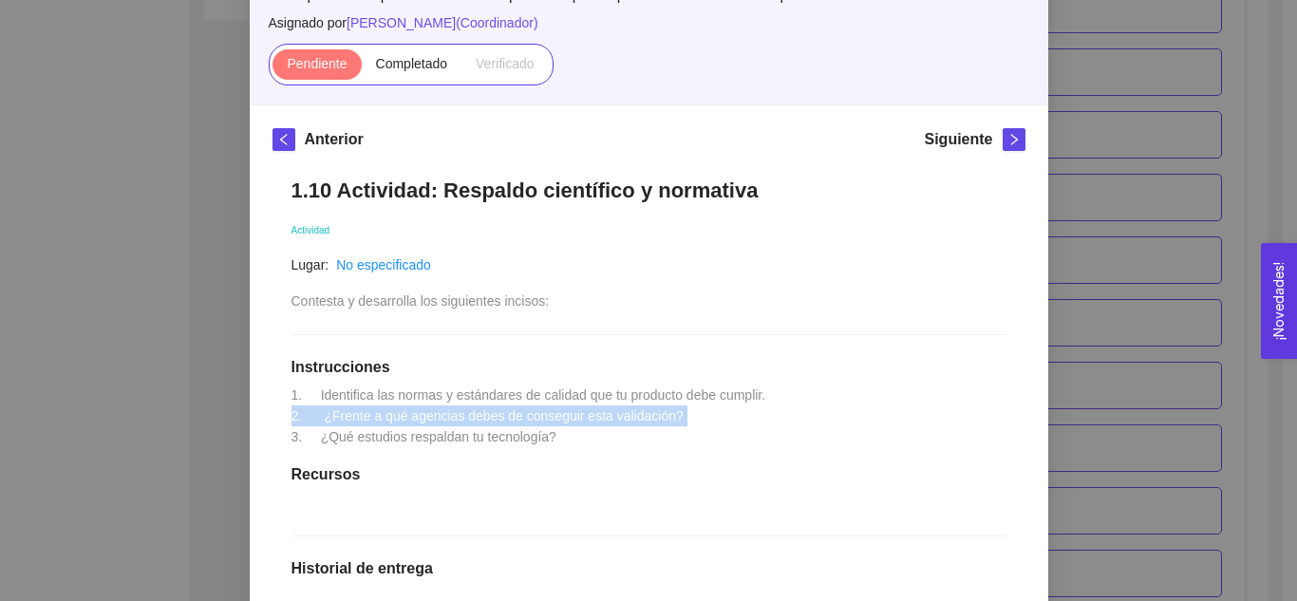
drag, startPoint x: 666, startPoint y: 420, endPoint x: 277, endPoint y: 419, distance: 389.2
click at [277, 419] on div "1.10 Actividad: Respaldo científico y normativa Actividad Lugar: No especificad…" at bounding box center [648, 525] width 753 height 732
copy span "2. ¿Frente a qué agencias debes de conseguir esta validación?"
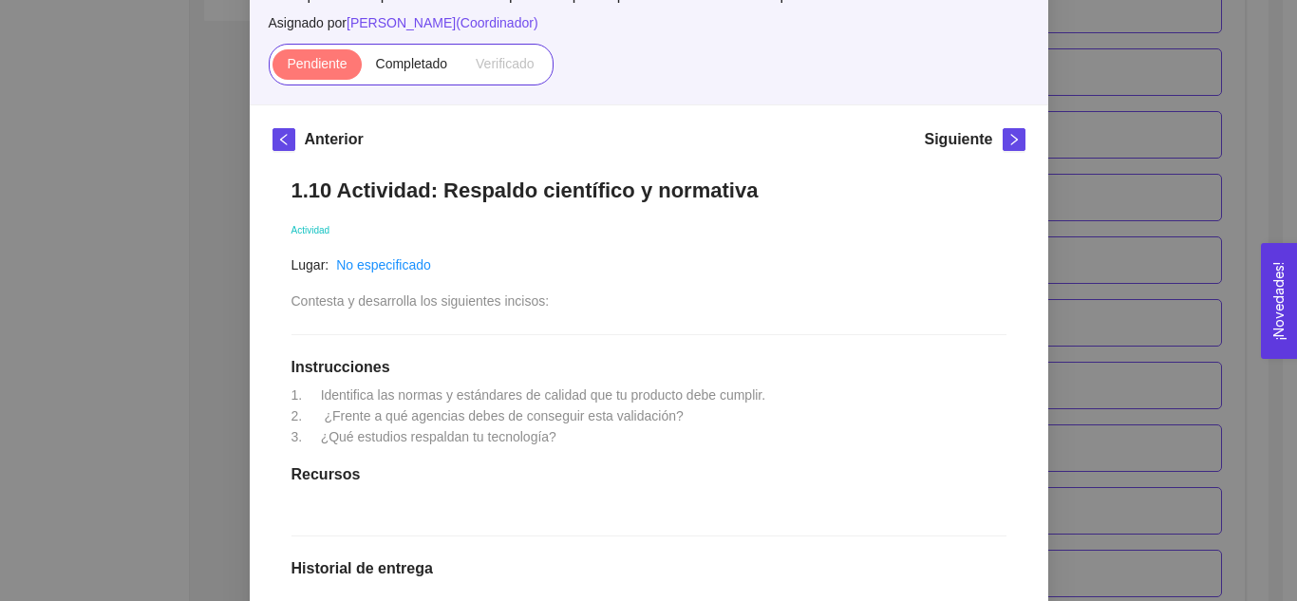
click at [550, 441] on div "1.10 Actividad: Respaldo científico y normativa Actividad Lugar: No especificad…" at bounding box center [648, 525] width 753 height 732
drag, startPoint x: 550, startPoint y: 441, endPoint x: 275, endPoint y: 439, distance: 274.3
click at [275, 439] on div "1.10 Actividad: Respaldo científico y normativa Actividad Lugar: No especificad…" at bounding box center [648, 525] width 753 height 732
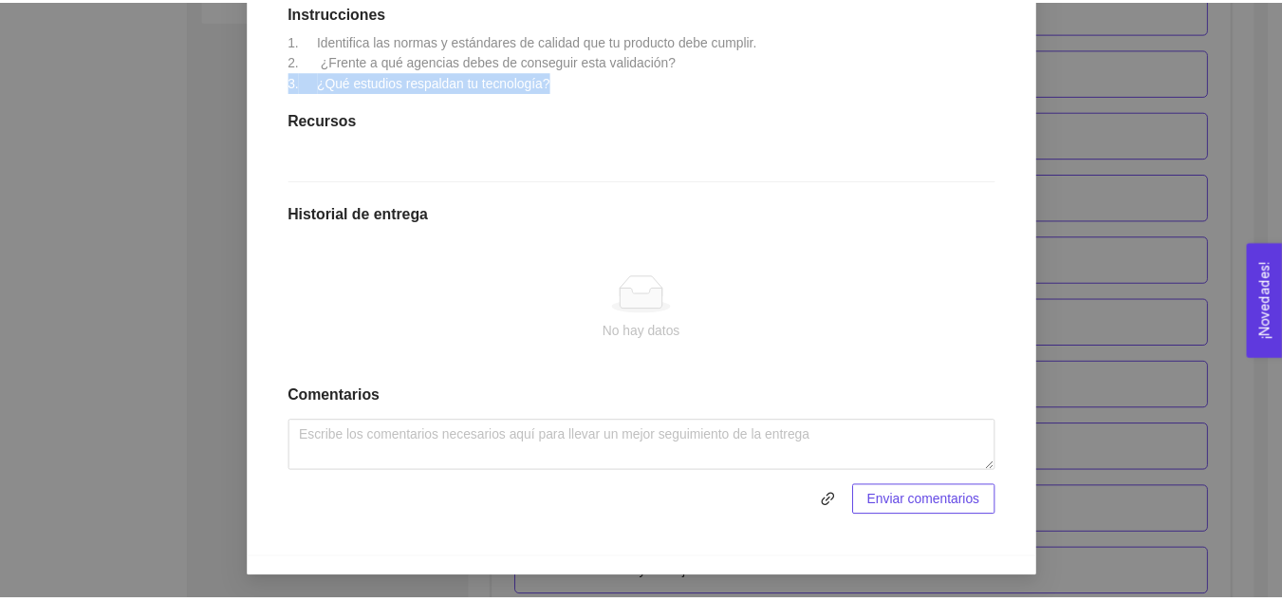
scroll to position [0, 0]
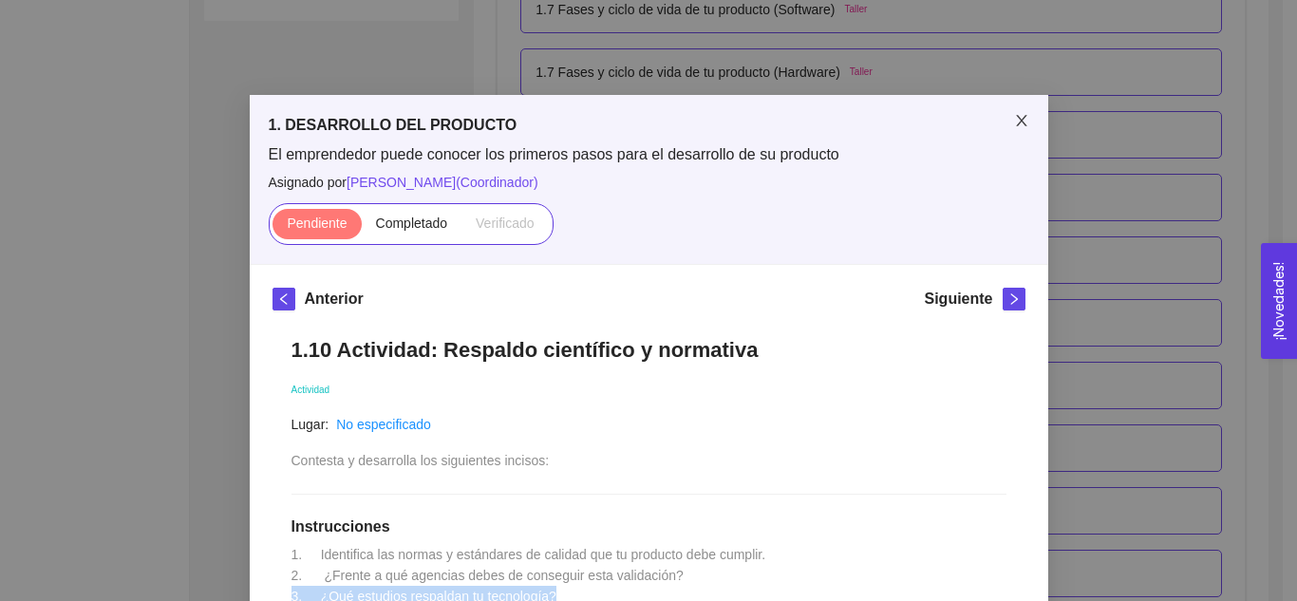
click at [1017, 120] on icon "close" at bounding box center [1021, 120] width 15 height 15
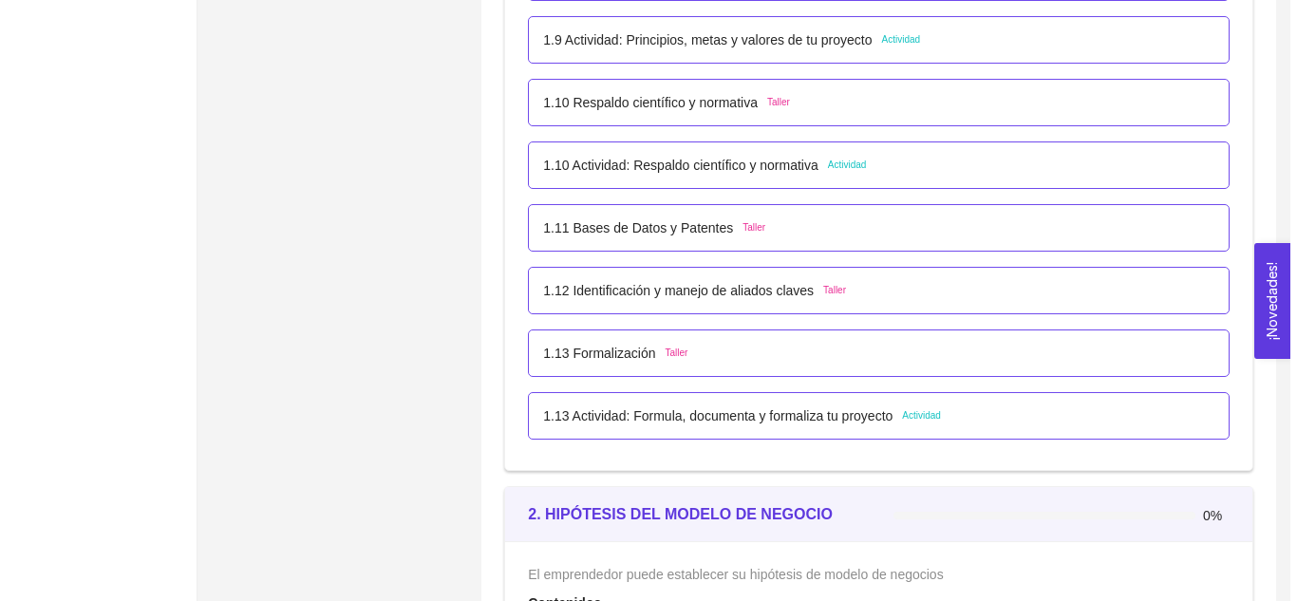
scroll to position [1353, 0]
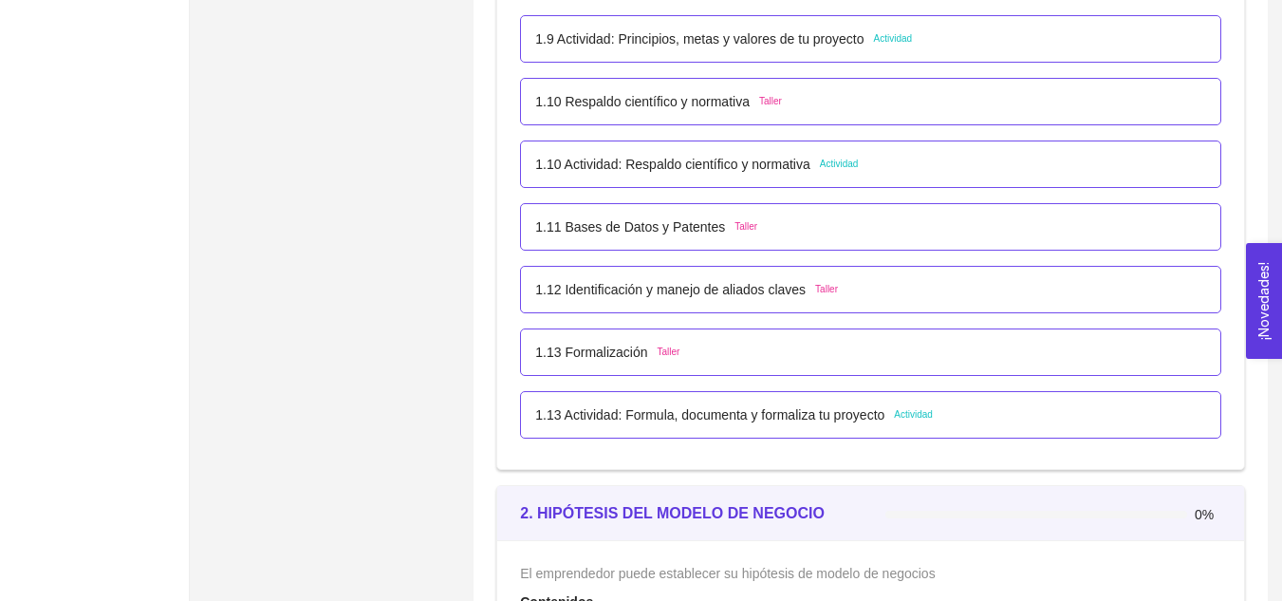
click at [730, 415] on p "1.13 Actividad: Formula, documenta y formaliza tu proyecto" at bounding box center [709, 414] width 349 height 21
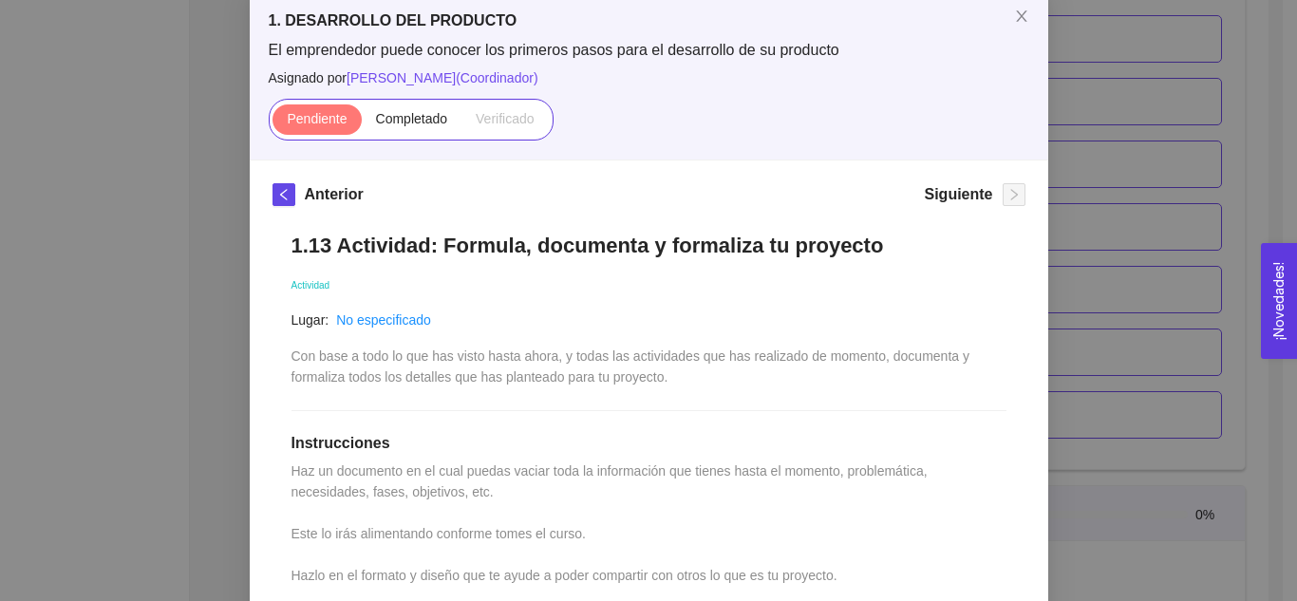
scroll to position [132, 0]
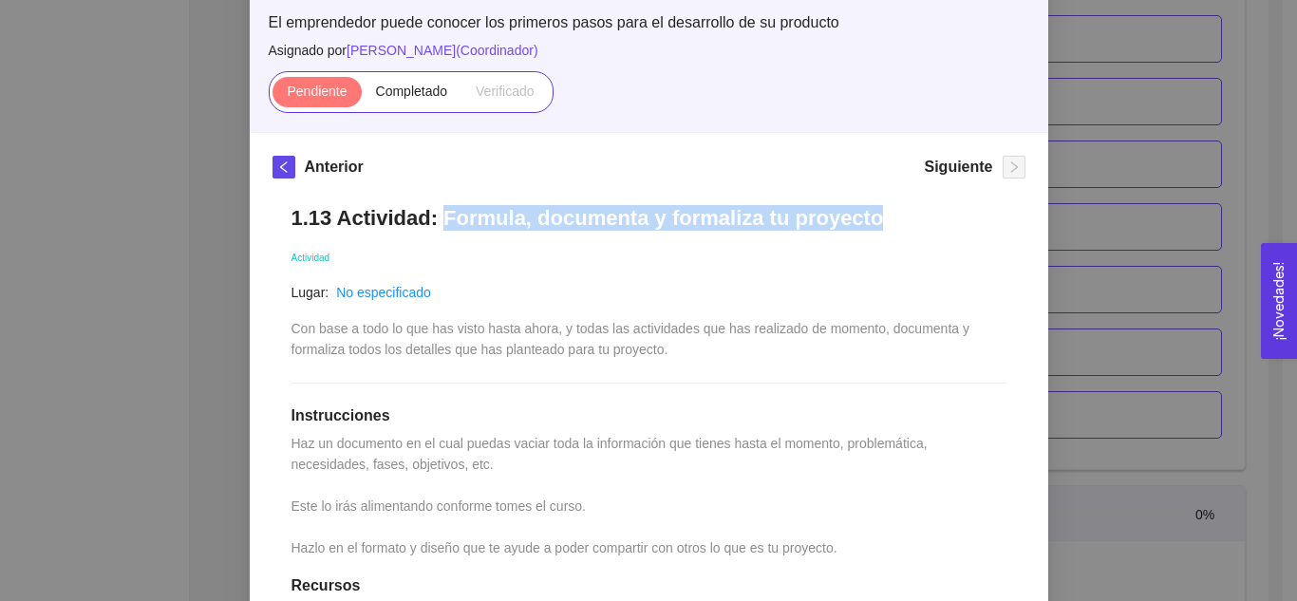
drag, startPoint x: 433, startPoint y: 213, endPoint x: 895, endPoint y: 211, distance: 462.2
click at [895, 211] on h1 "1.13 Actividad: Formula, documenta y formaliza tu proyecto" at bounding box center [648, 218] width 715 height 26
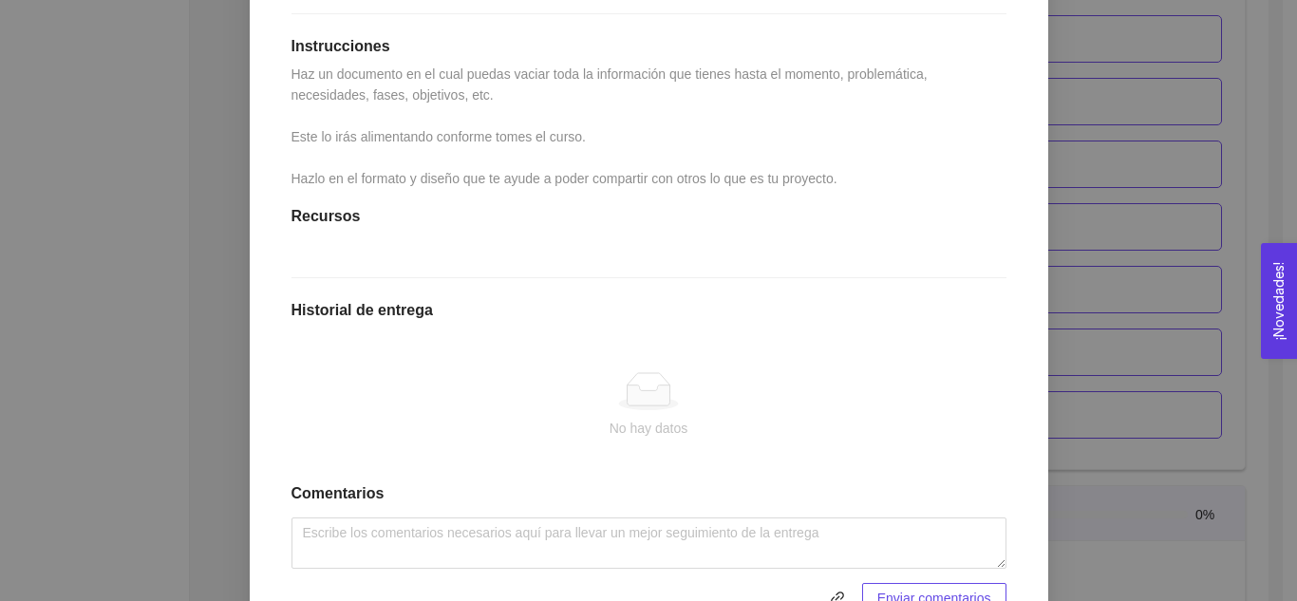
scroll to position [373, 0]
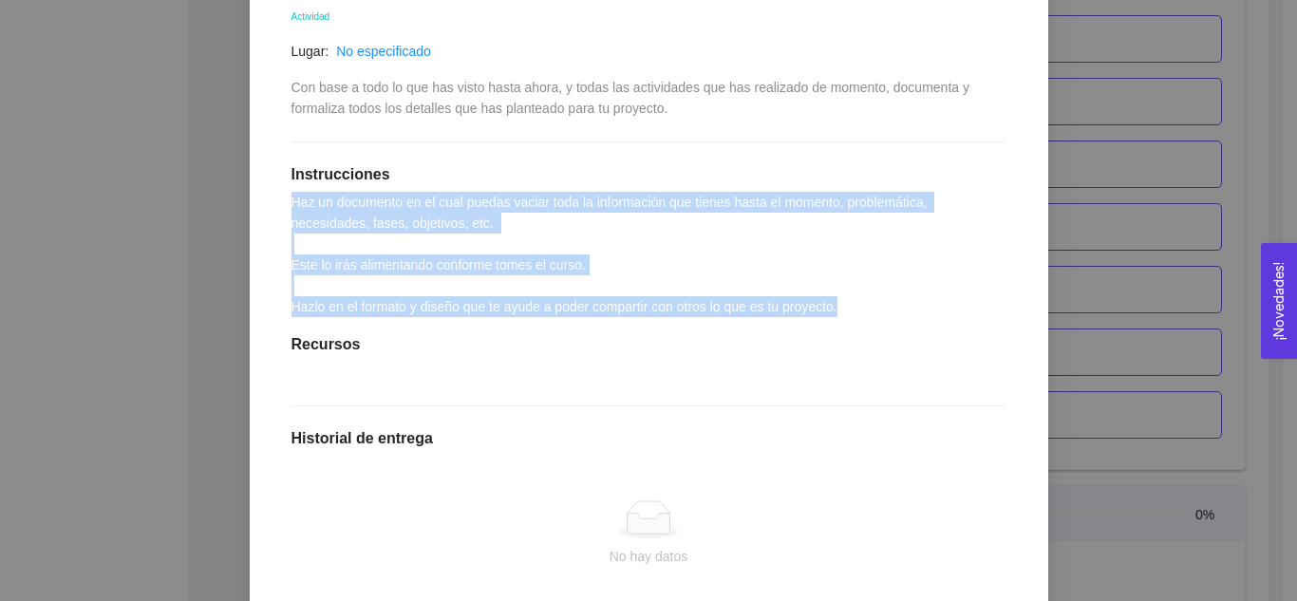
drag, startPoint x: 282, startPoint y: 203, endPoint x: 857, endPoint y: 312, distance: 585.4
click at [857, 312] on div "1.13 Actividad: Formula, documenta y formaliza tu proyecto Actividad Lugar: No …" at bounding box center [648, 352] width 753 height 815
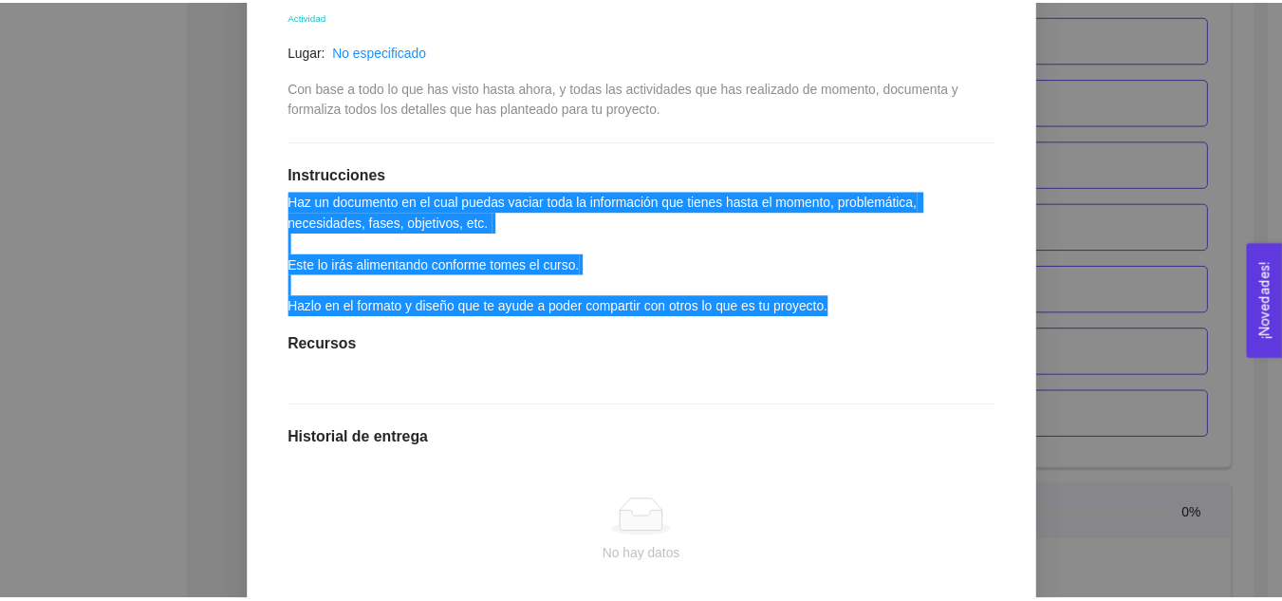
scroll to position [0, 0]
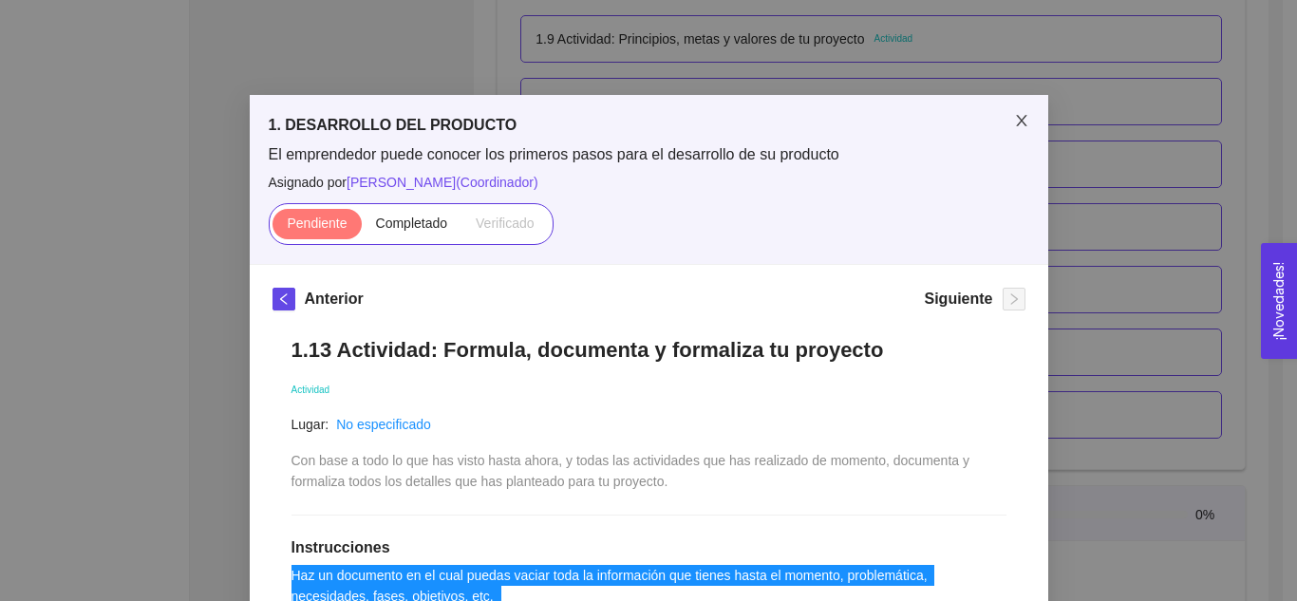
click at [1015, 114] on icon "close" at bounding box center [1021, 120] width 15 height 15
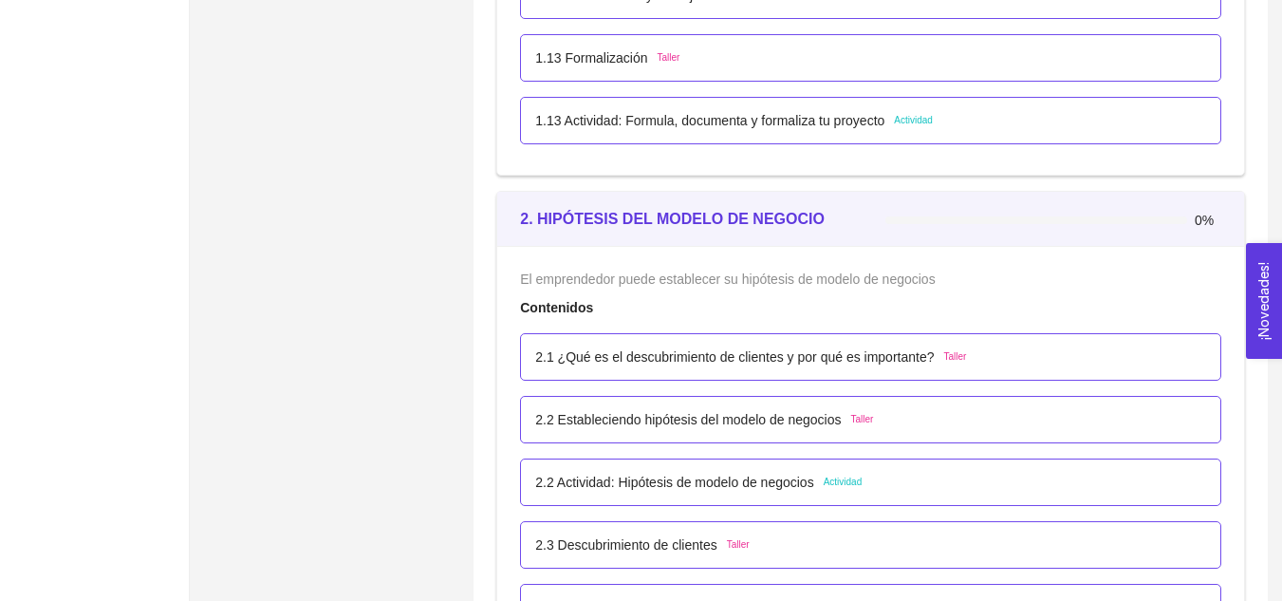
scroll to position [1648, 0]
